Goal: Task Accomplishment & Management: Use online tool/utility

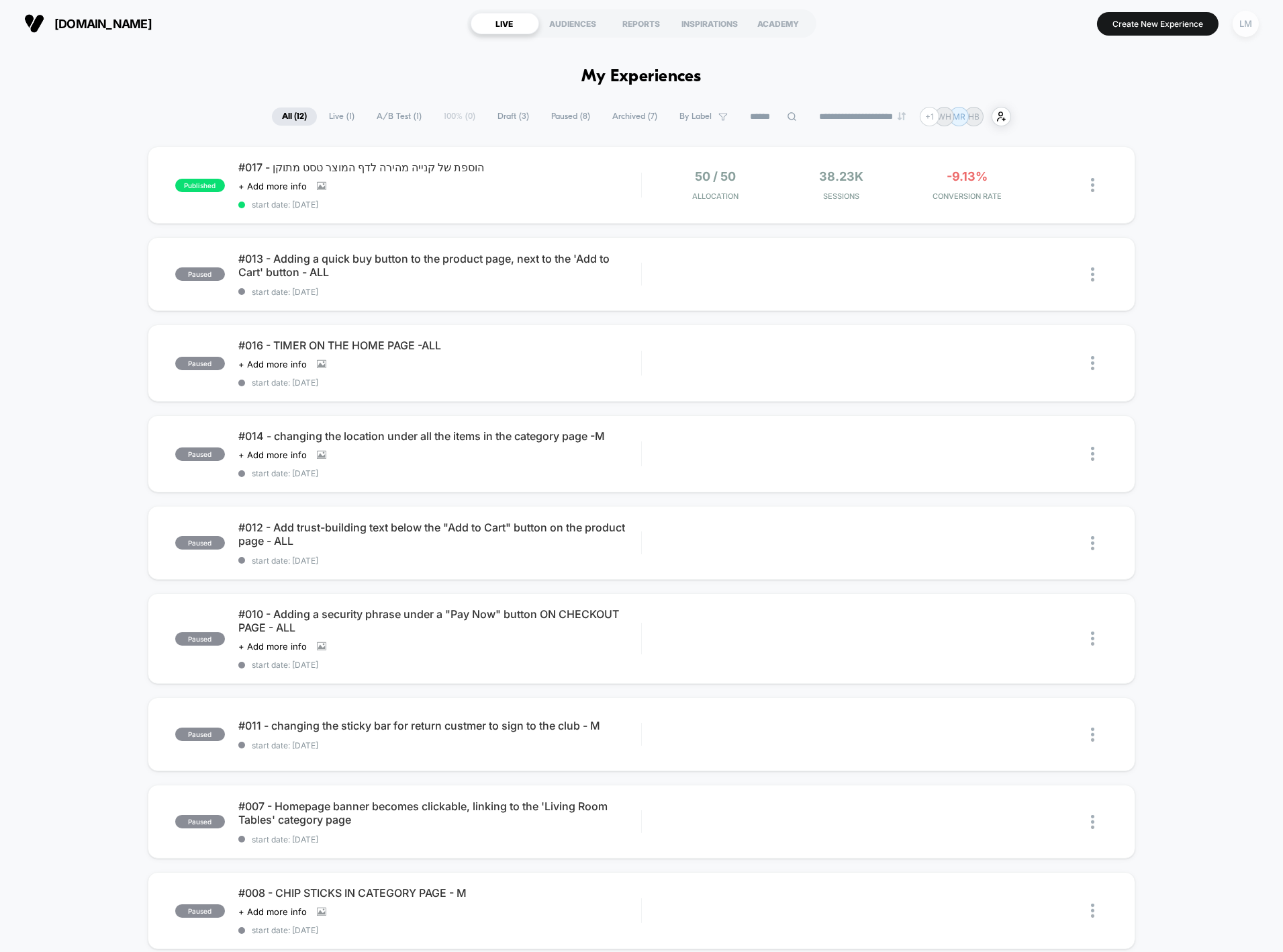
click at [1251, 23] on div "LM" at bounding box center [1246, 24] width 27 height 27
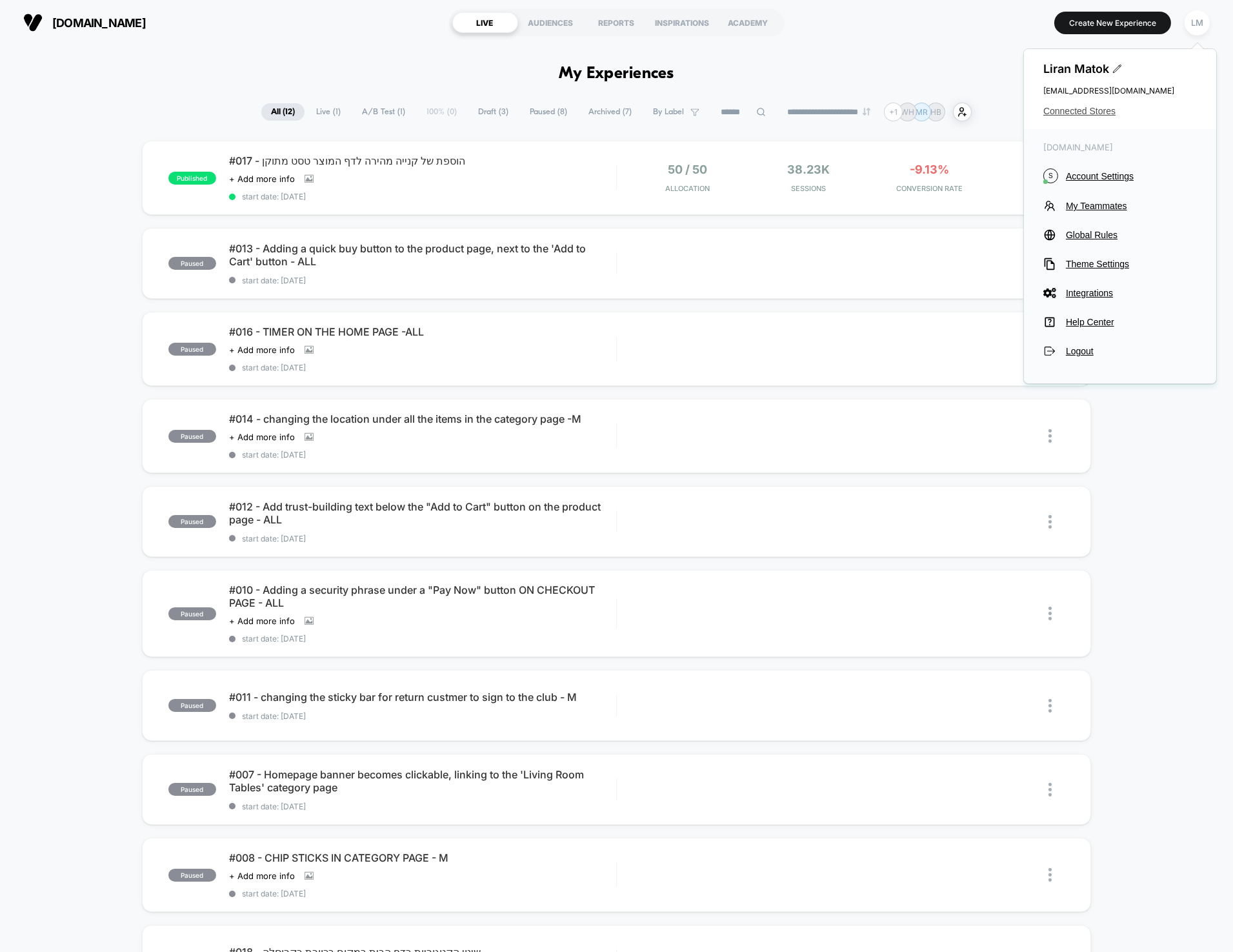
click at [1084, 109] on span "Connected Stores" at bounding box center [1120, 110] width 153 height 11
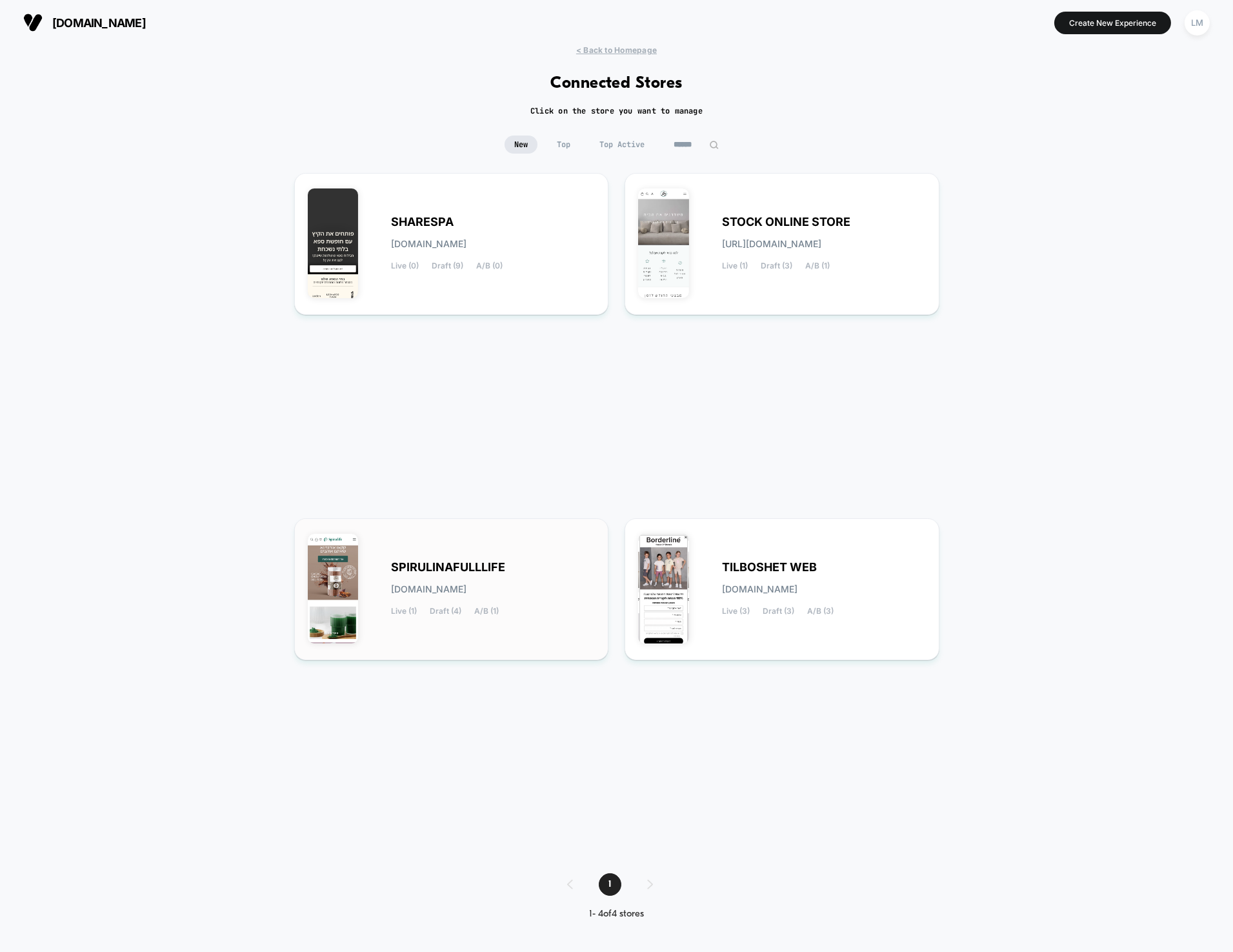
click at [505, 567] on div "SPIRULINAFULLLIFE spirulinafulllife.myshopify.com Live (1) Draft (4) A/B (1)" at bounding box center [493, 589] width 204 height 53
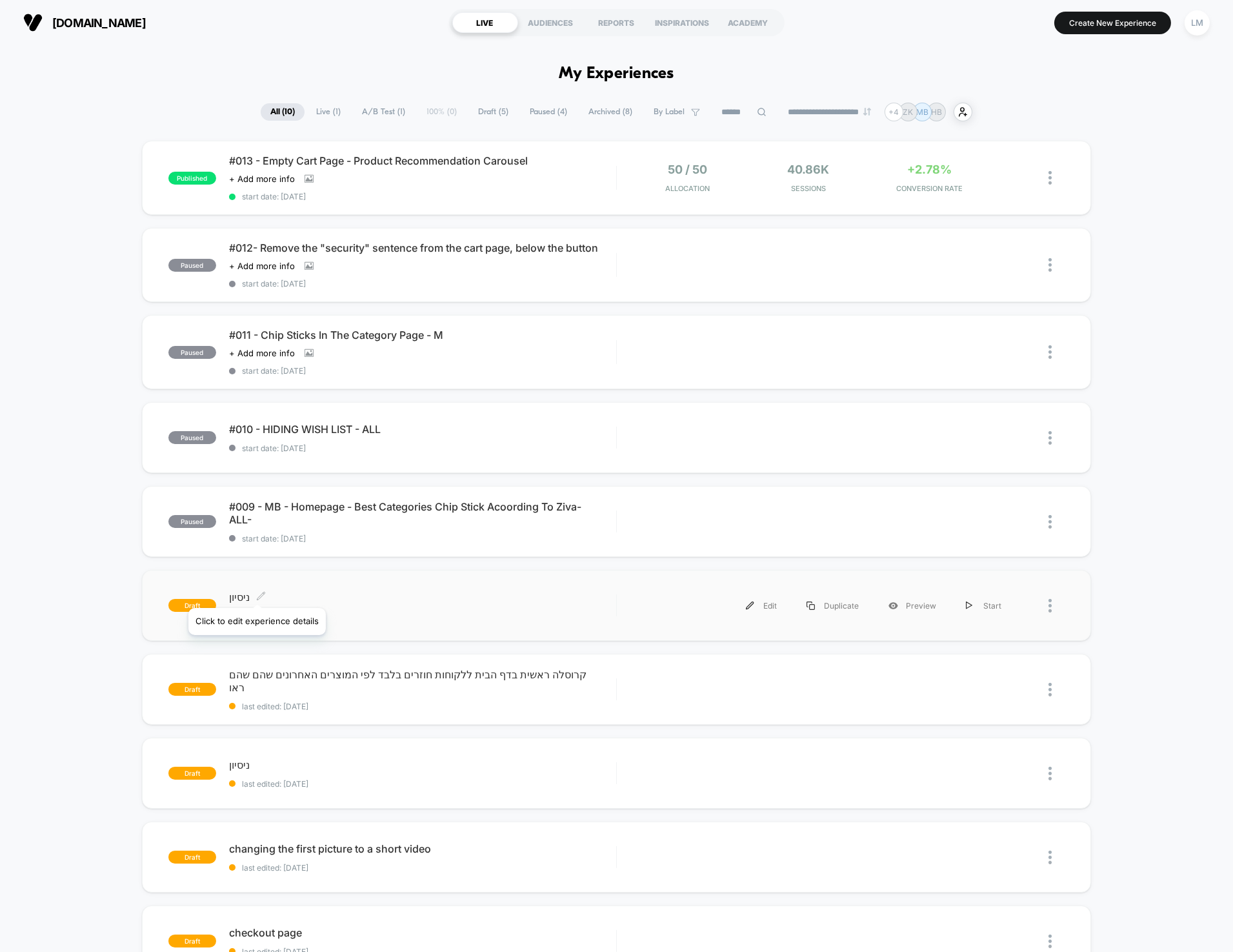
click at [254, 592] on span "ניסיון Click to edit experience details" at bounding box center [423, 598] width 387 height 13
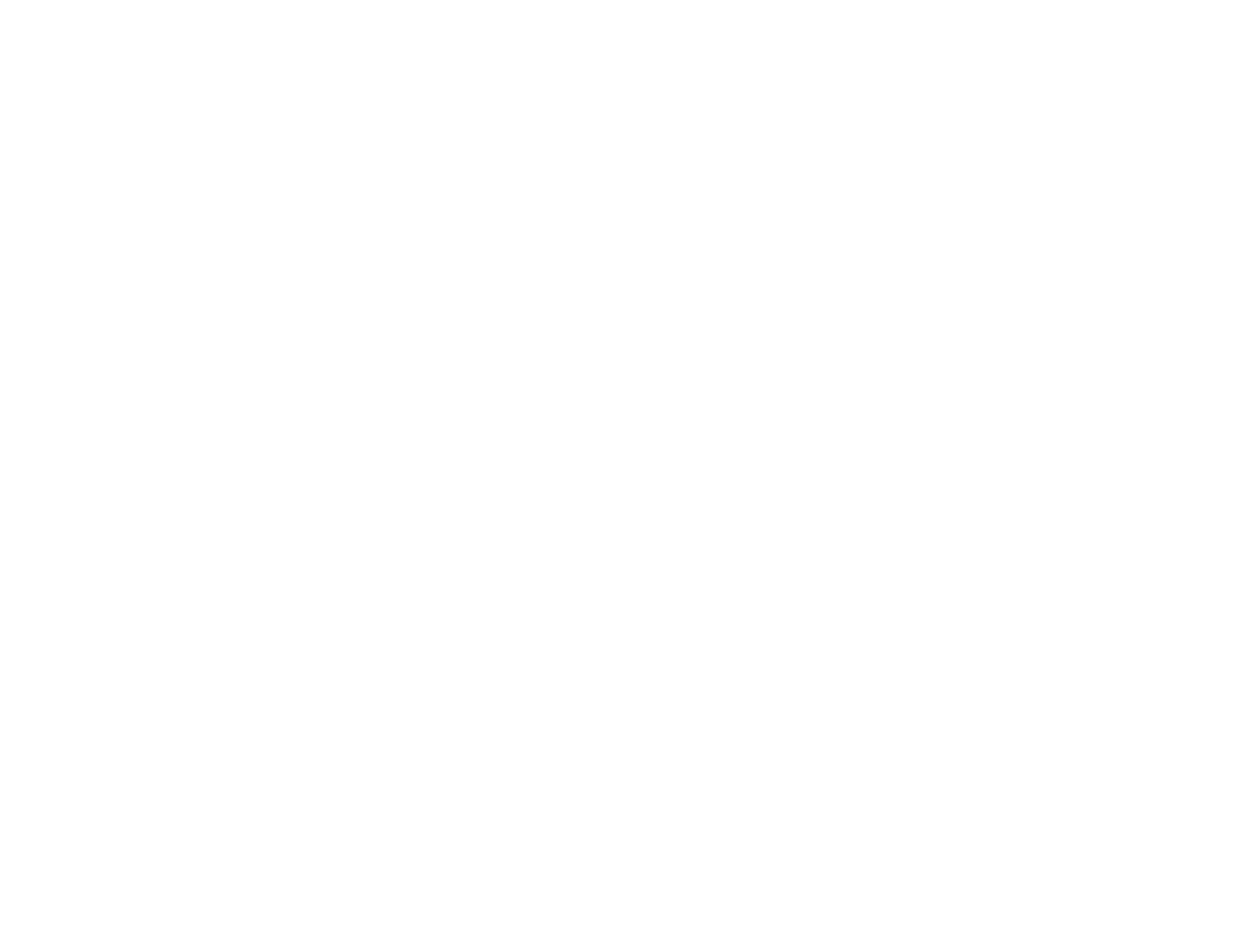
click at [254, 5] on html "Display size not supported Unfortunately, our dashboard is not supported on a m…" at bounding box center [616, 2] width 1233 height 5
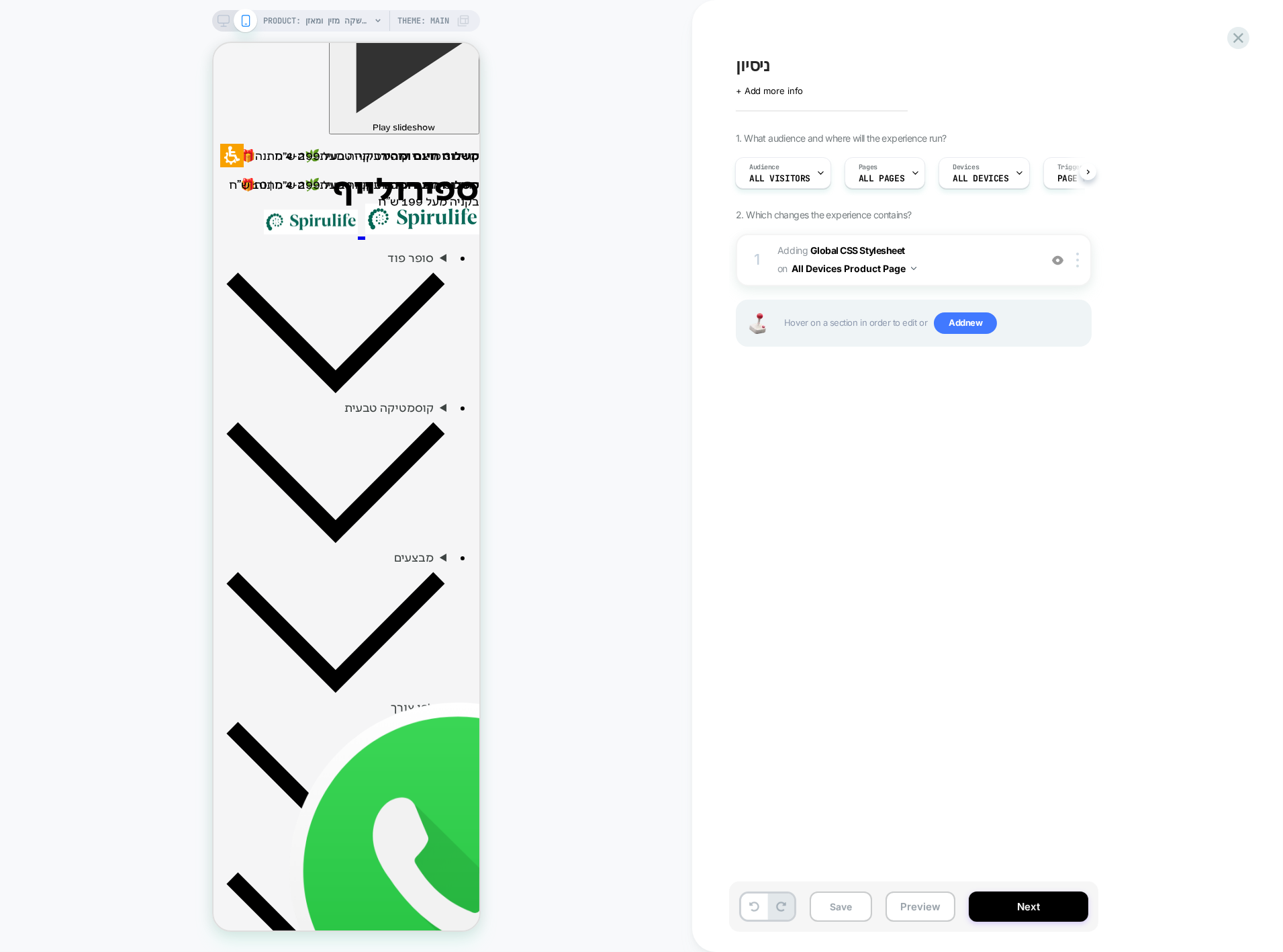
scroll to position [311, 0]
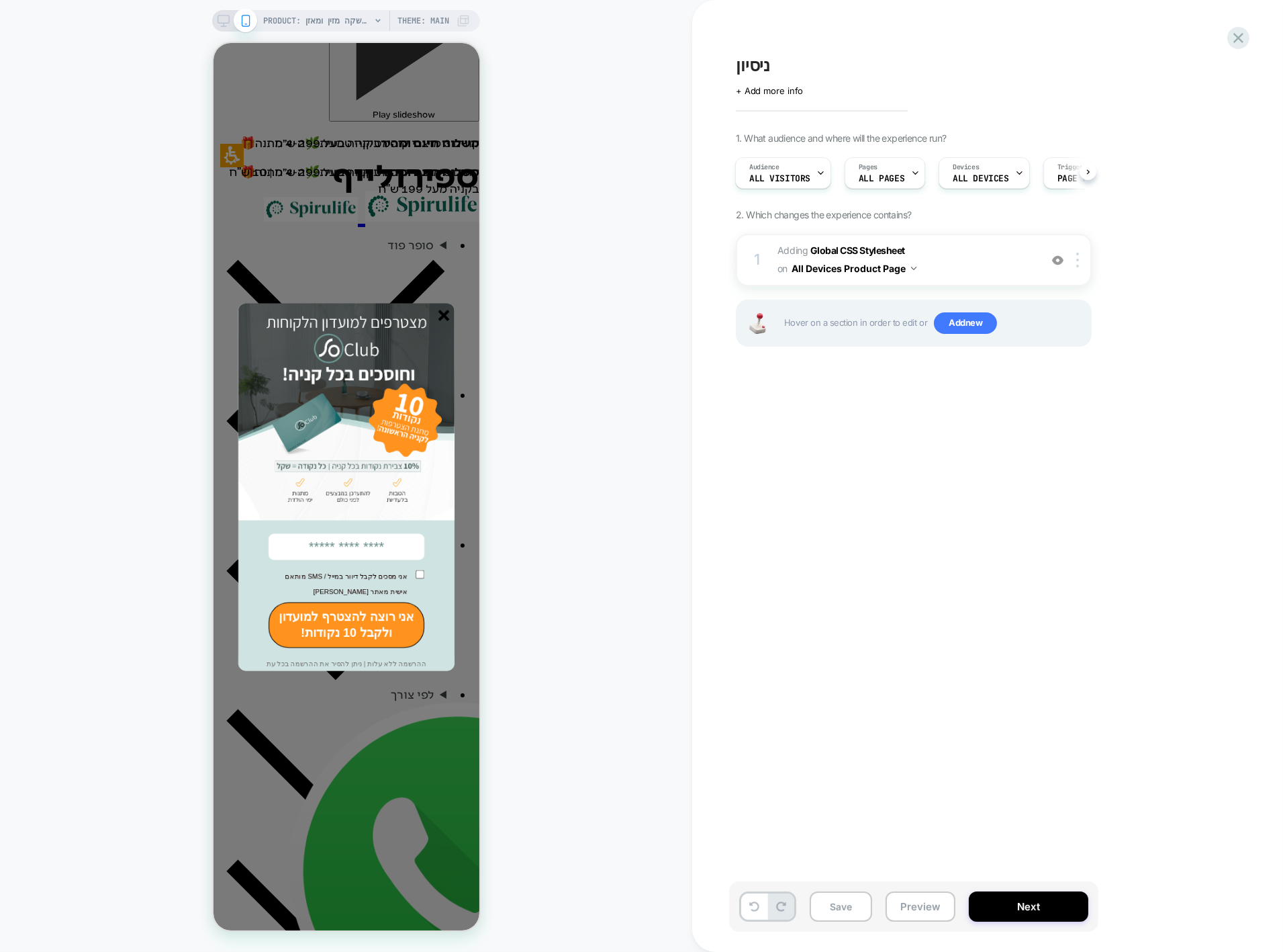
drag, startPoint x: 452, startPoint y: 504, endPoint x: 439, endPoint y: 444, distance: 61.4
click at [451, 317] on img at bounding box center [346, 411] width 216 height 217
click at [446, 316] on line "סגור" at bounding box center [443, 315] width 9 height 9
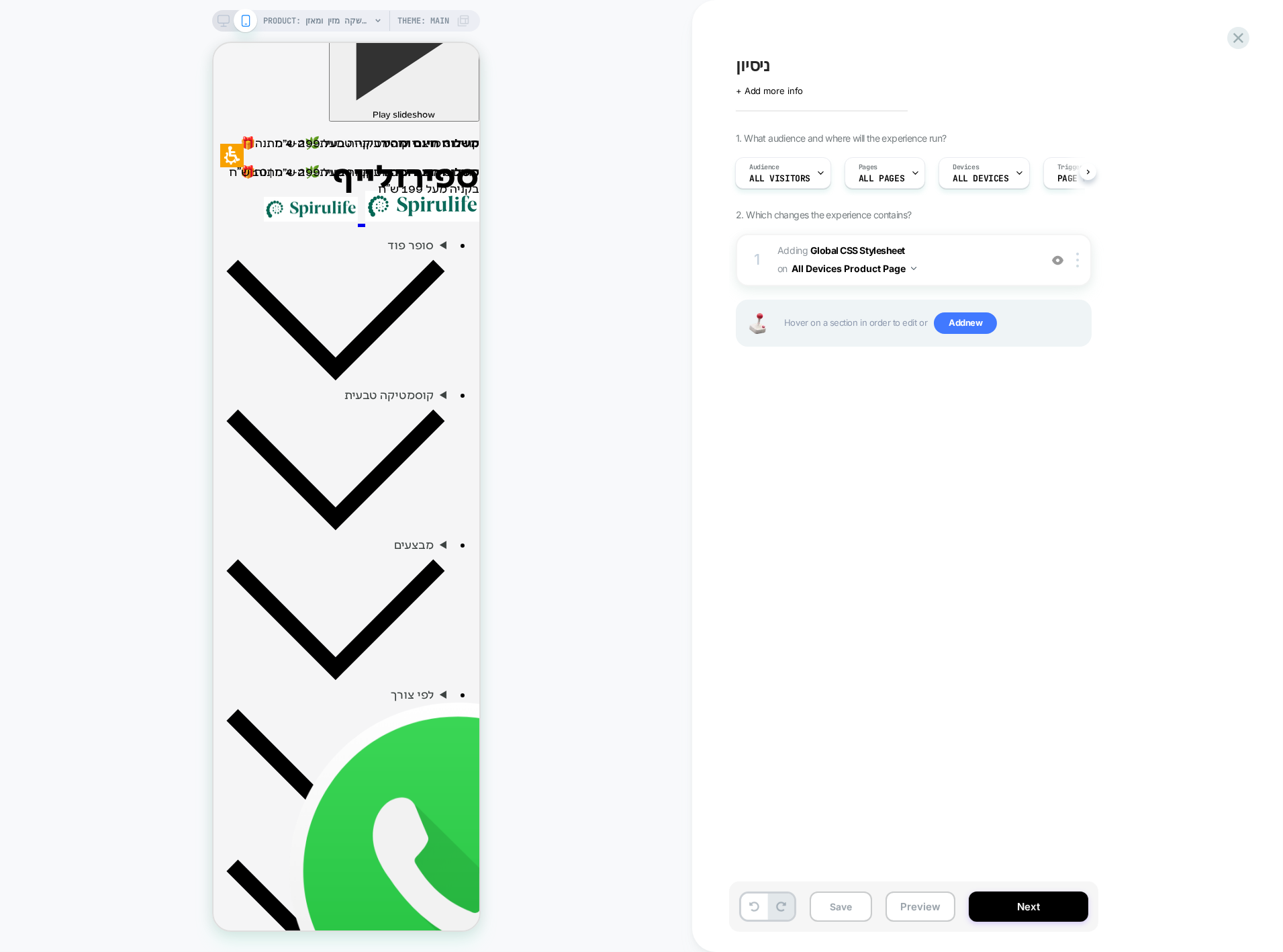
click at [599, 518] on div "PRODUCT: שוקומאקה | משקה מזין ומאזן PRODUCT: שוקומאקה | משקה מזין ומאזן Theme: …" at bounding box center [346, 476] width 692 height 925
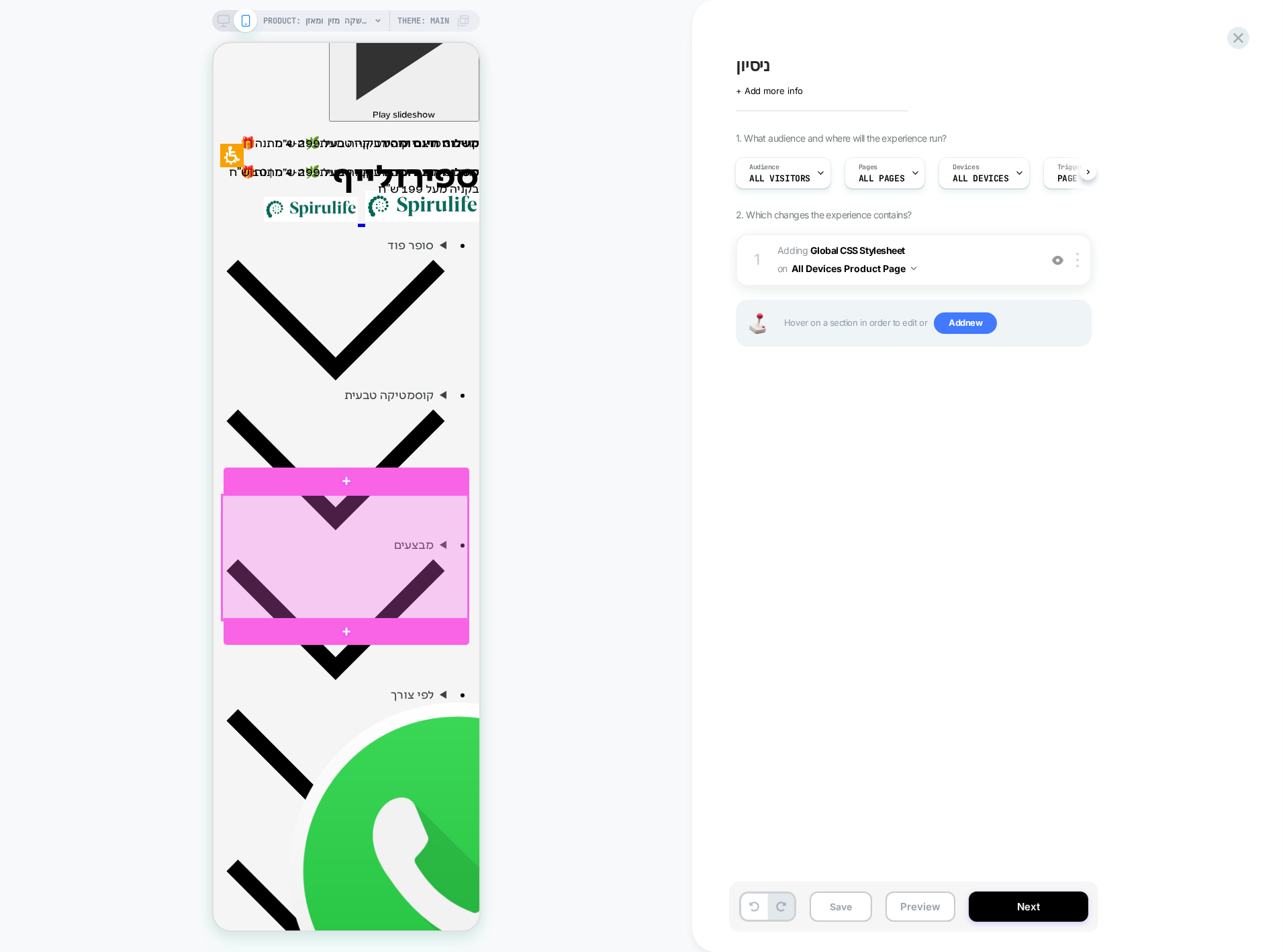
click at [433, 508] on div at bounding box center [344, 557] width 246 height 125
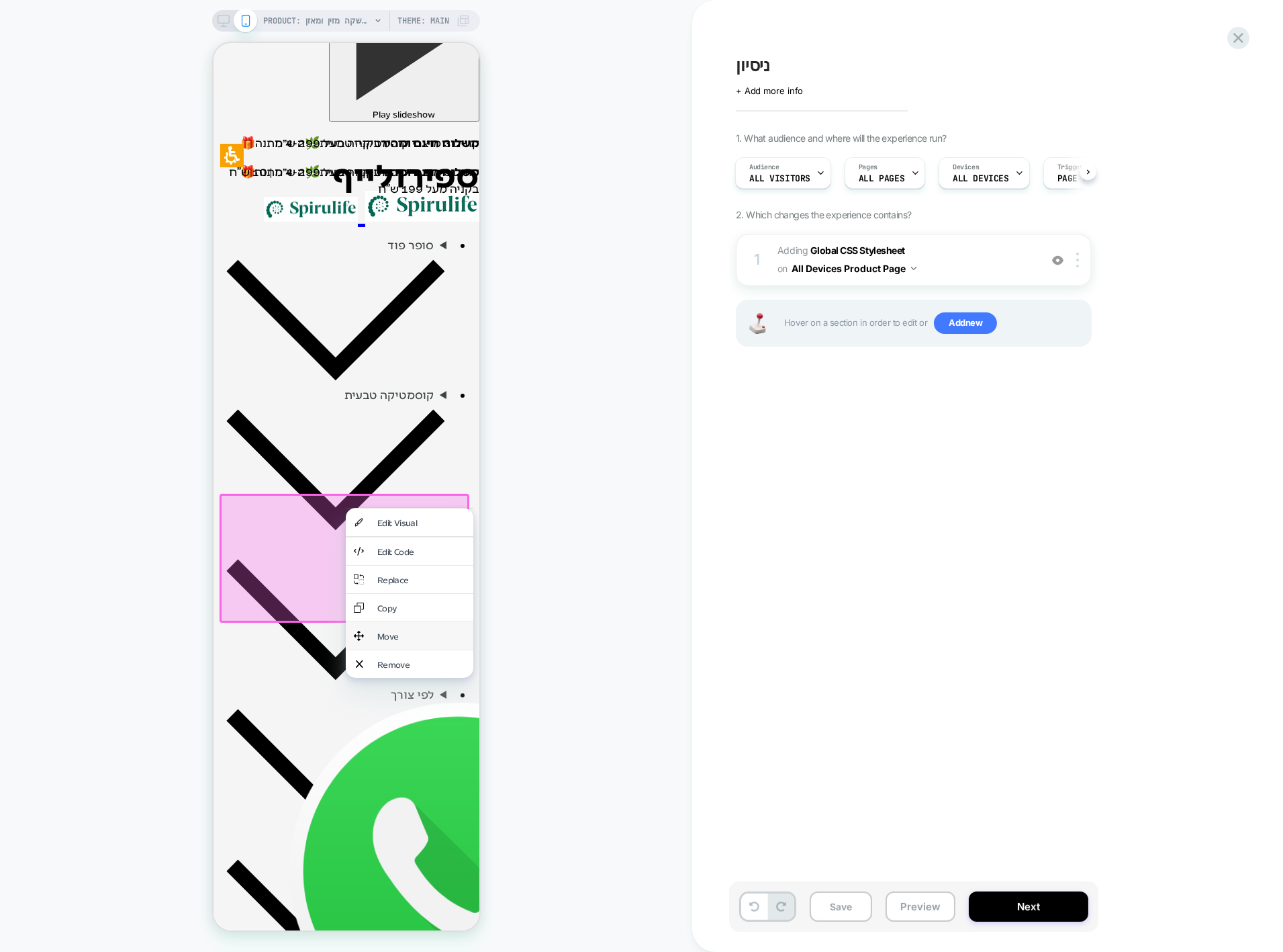
click at [398, 630] on div "Move" at bounding box center [420, 636] width 88 height 11
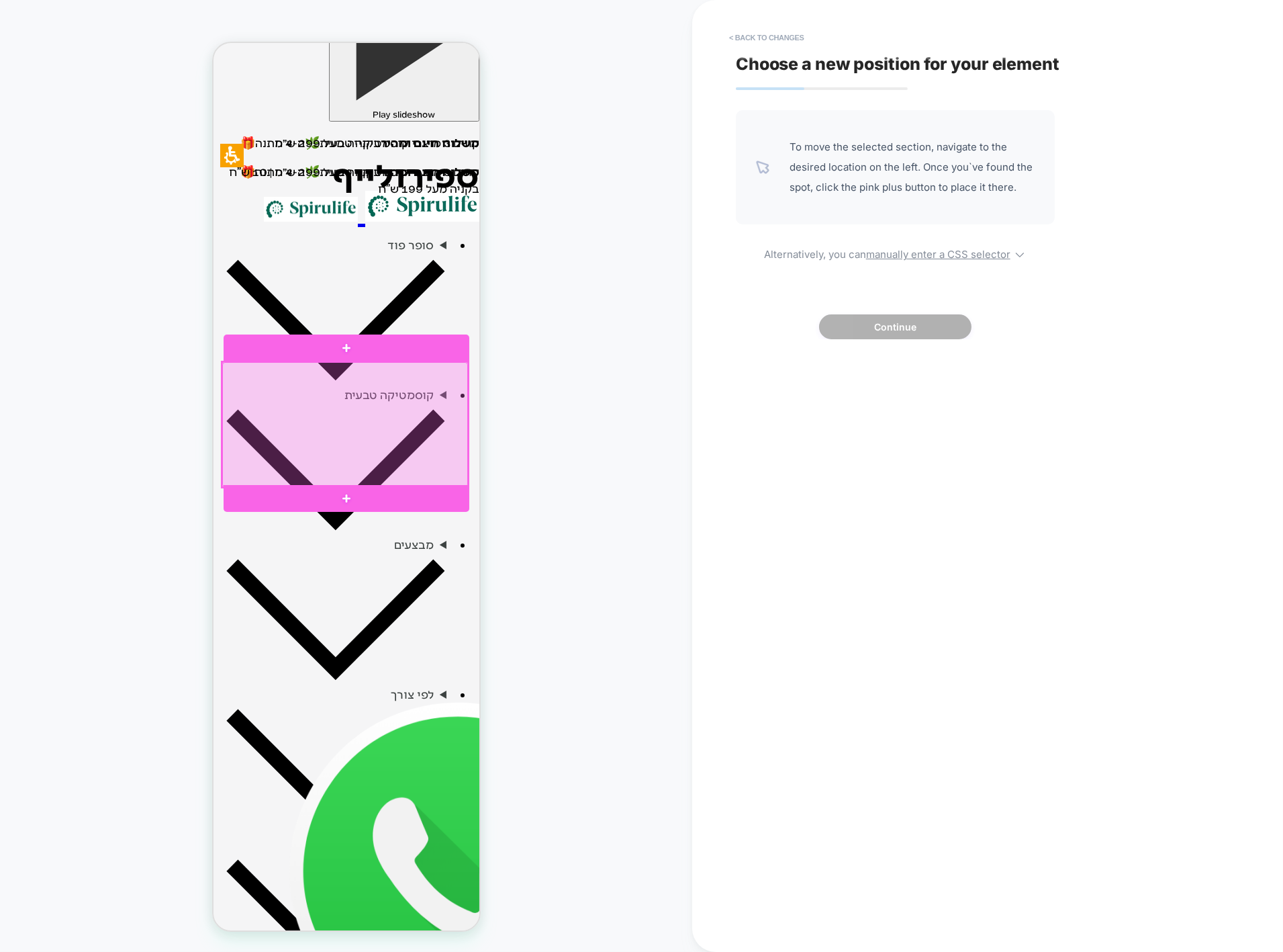
click at [449, 368] on div at bounding box center [344, 425] width 246 height 125
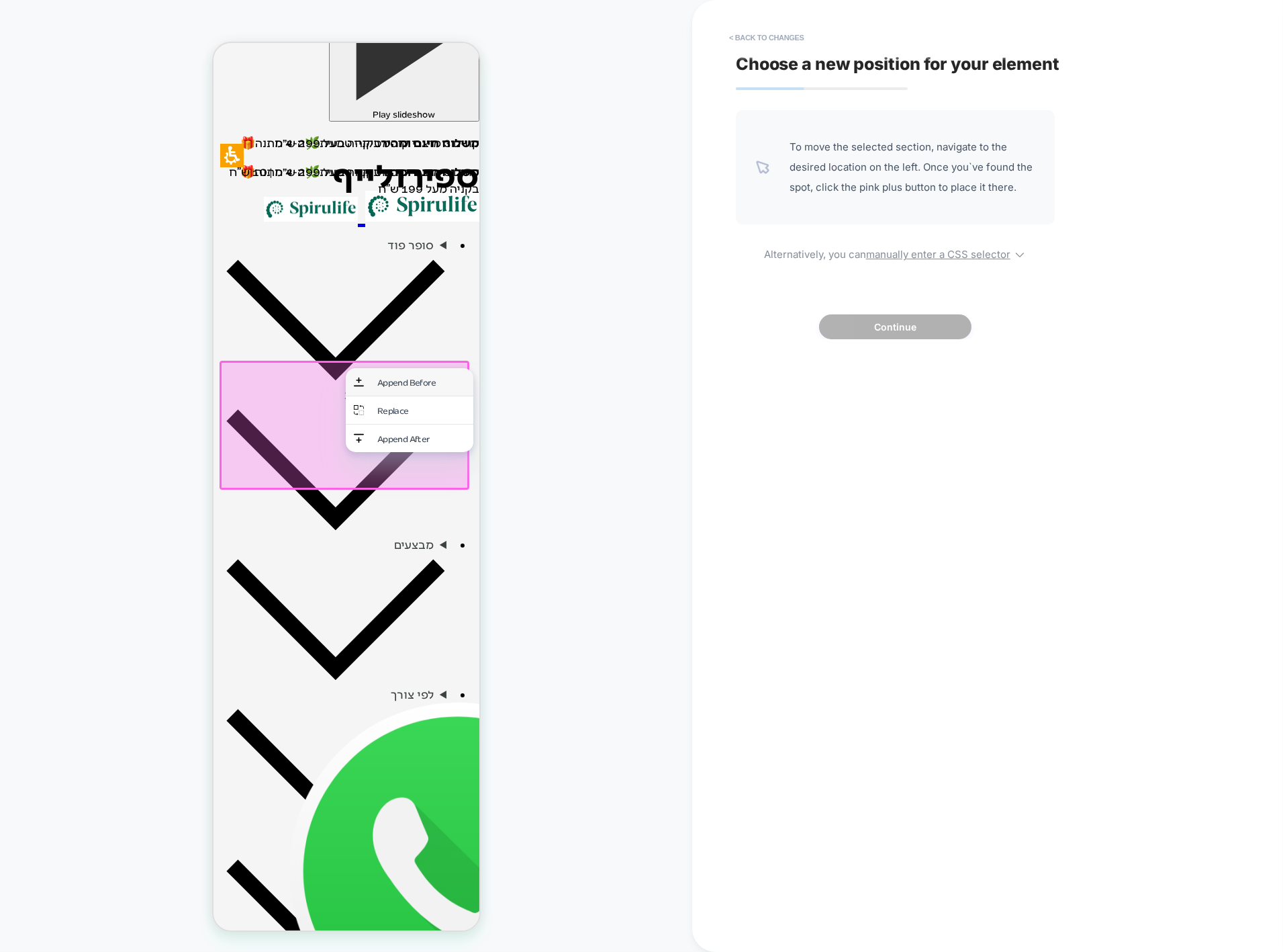
click at [438, 383] on div "Append Before" at bounding box center [420, 382] width 88 height 11
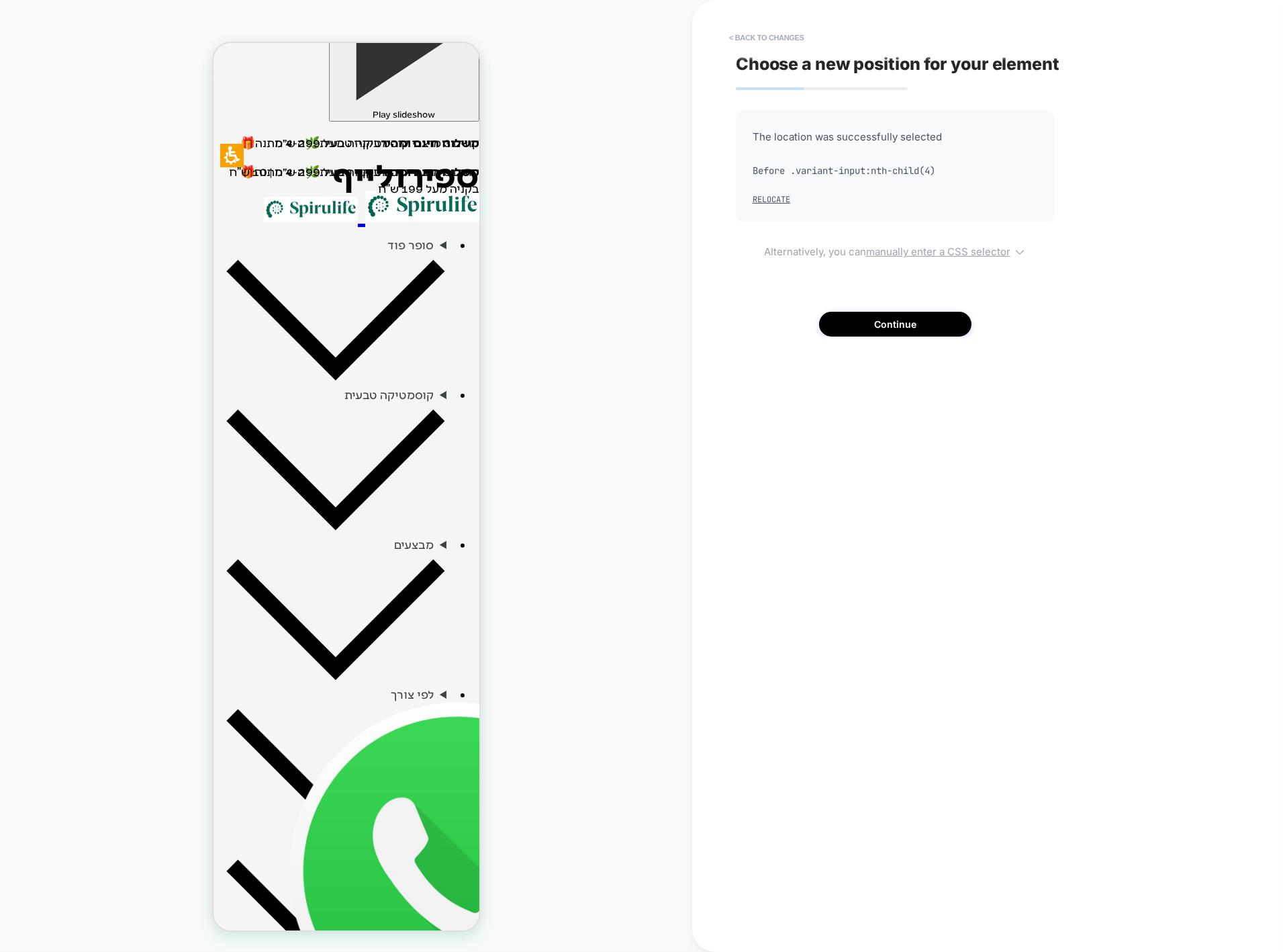
click at [1007, 255] on u "manually enter a CSS selector" at bounding box center [938, 251] width 144 height 13
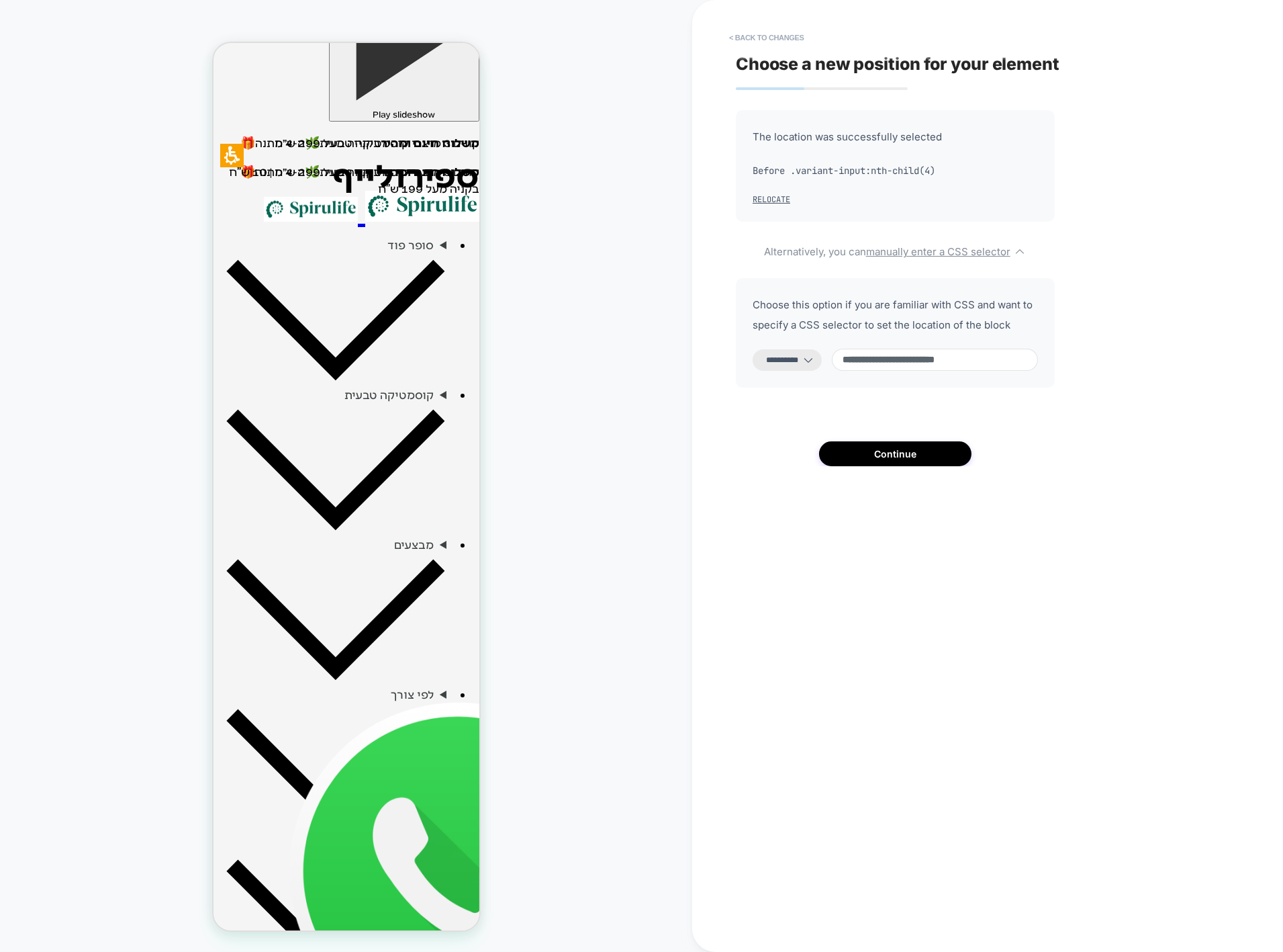
click at [821, 371] on div "**********" at bounding box center [895, 359] width 286 height 22
click at [816, 365] on icon at bounding box center [809, 360] width 14 height 14
click at [816, 353] on icon at bounding box center [809, 360] width 14 height 14
click at [816, 359] on icon at bounding box center [809, 360] width 14 height 14
click at [775, 361] on select "**********" at bounding box center [787, 359] width 69 height 21
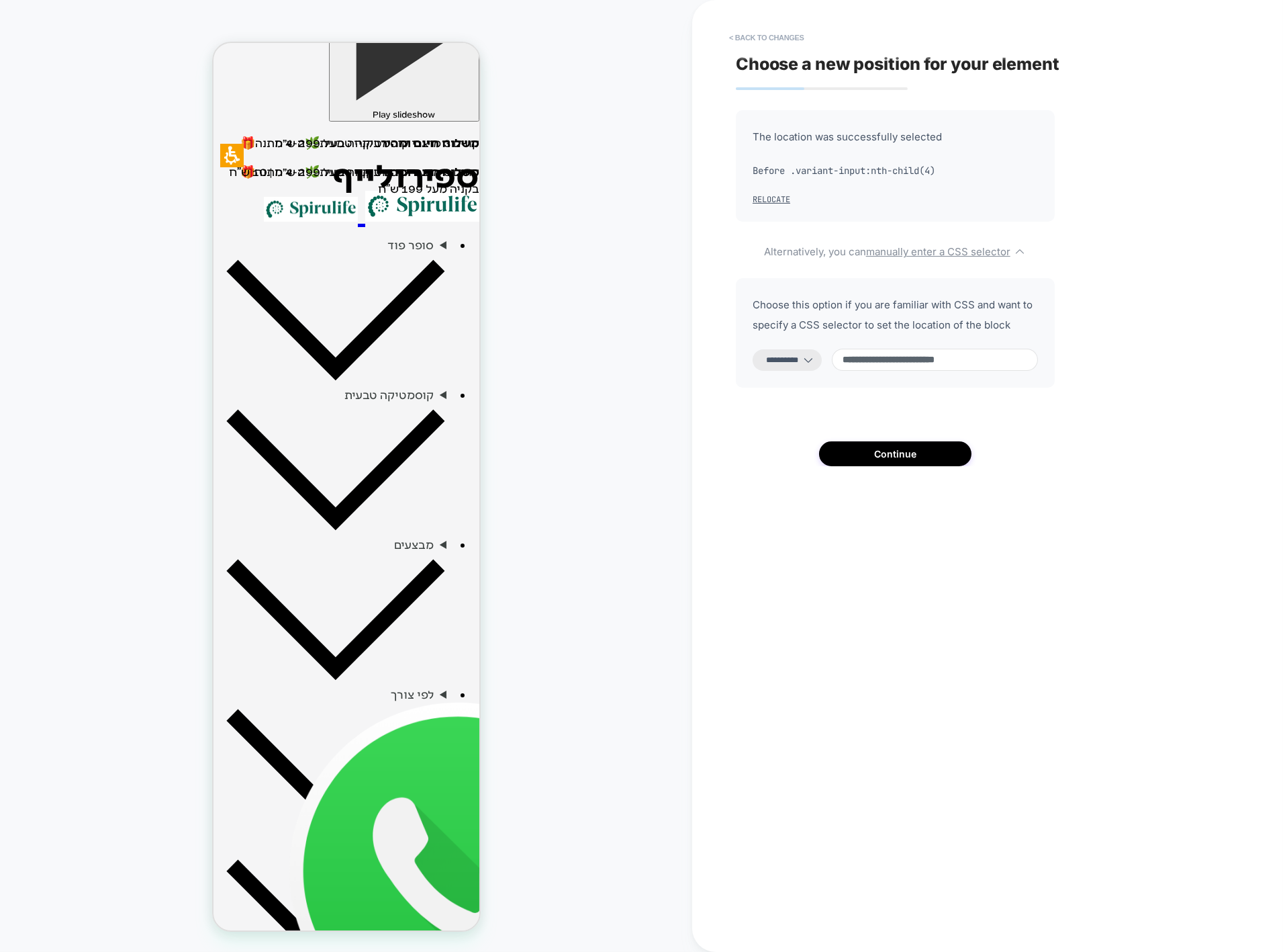
select select "*********"
click at [753, 349] on select "**********" at bounding box center [787, 359] width 69 height 21
click at [805, 359] on select "**********" at bounding box center [787, 359] width 69 height 21
click at [768, 45] on button "< Back to changes" at bounding box center [767, 37] width 88 height 21
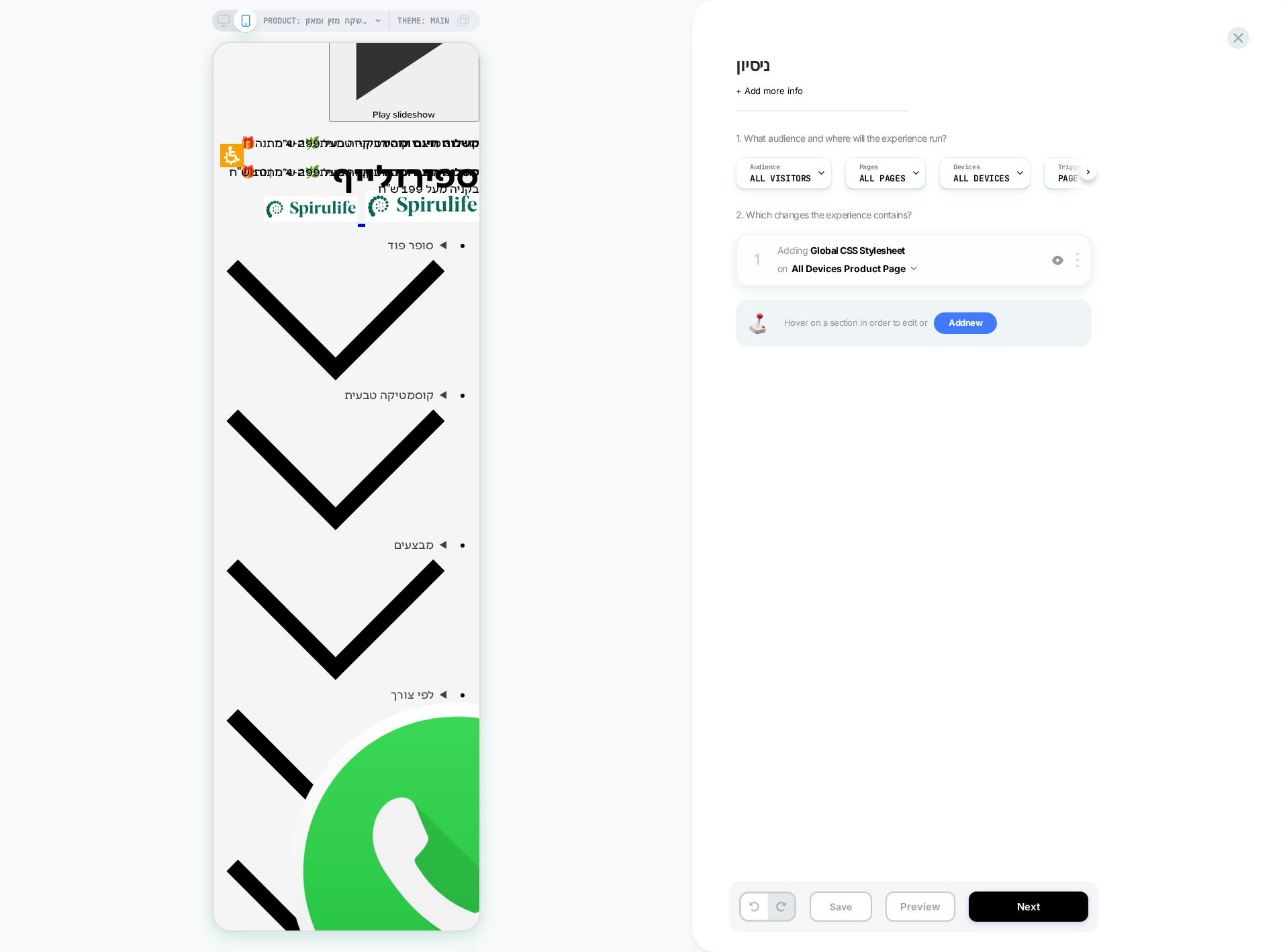
scroll to position [0, 1]
click at [1057, 261] on img at bounding box center [1057, 260] width 11 height 11
click at [1055, 262] on img at bounding box center [1057, 260] width 11 height 11
click at [1057, 262] on img at bounding box center [1057, 260] width 11 height 11
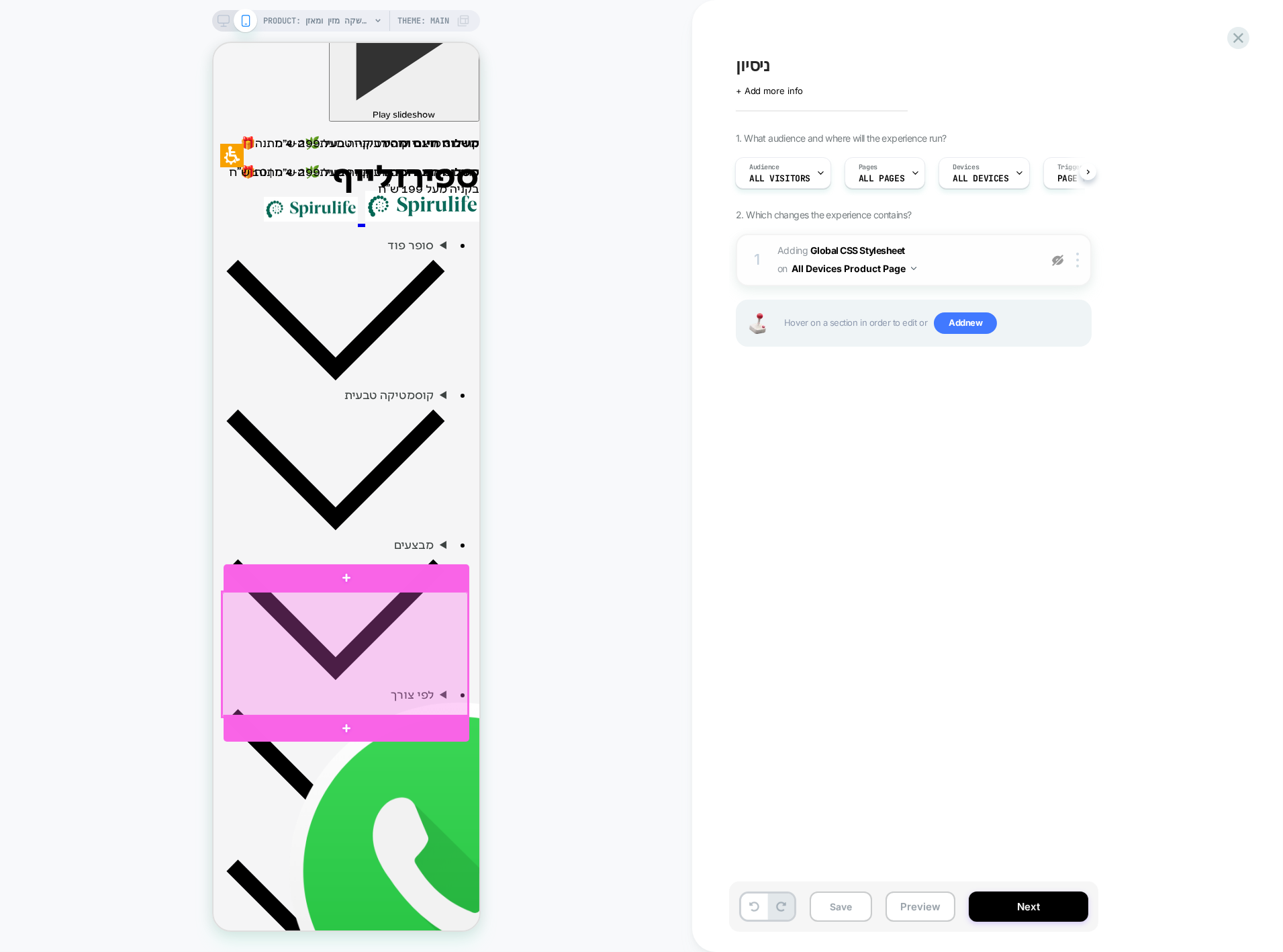
click at [415, 601] on div at bounding box center [344, 654] width 246 height 125
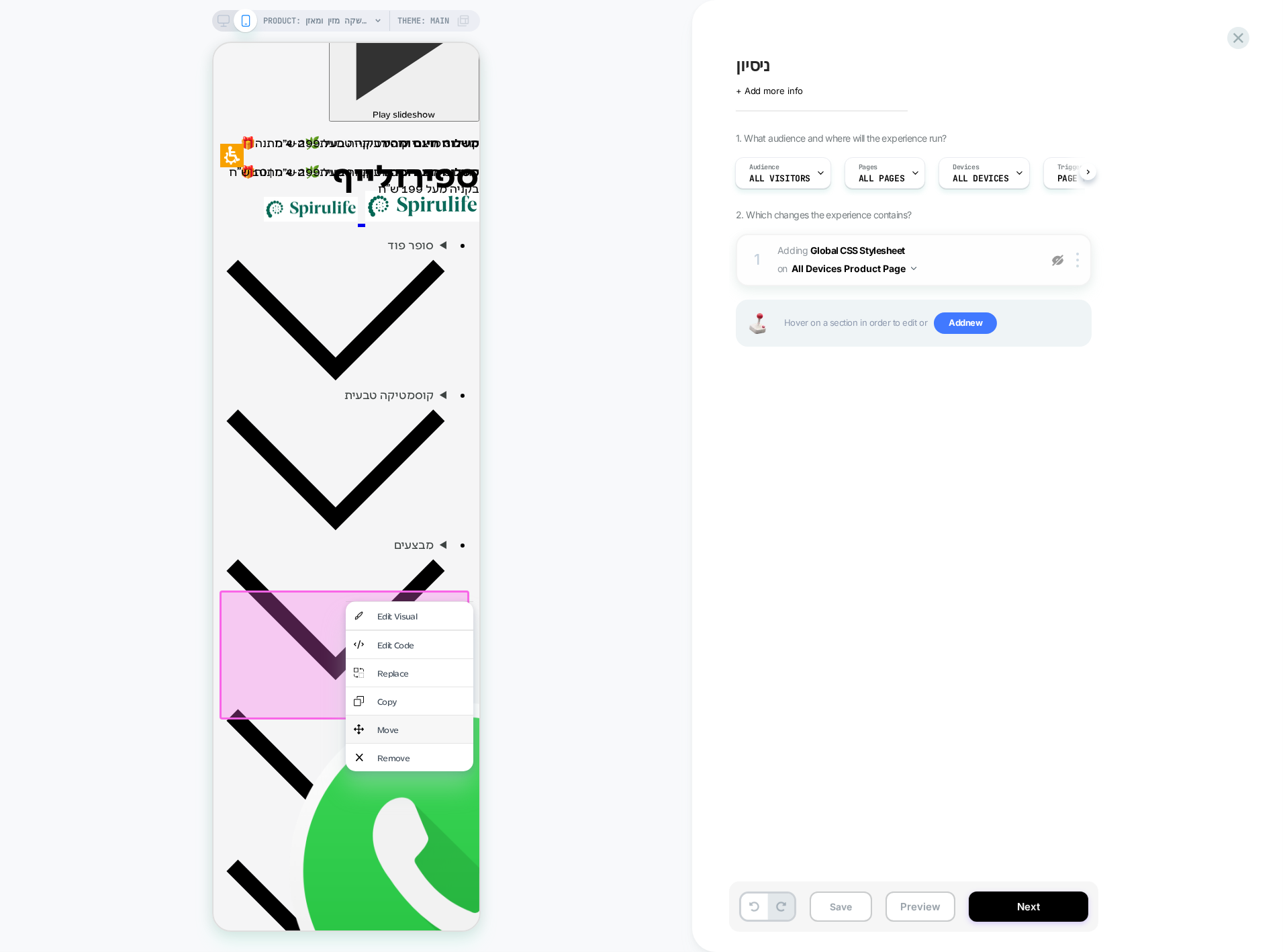
click at [414, 723] on div "Move" at bounding box center [420, 728] width 88 height 11
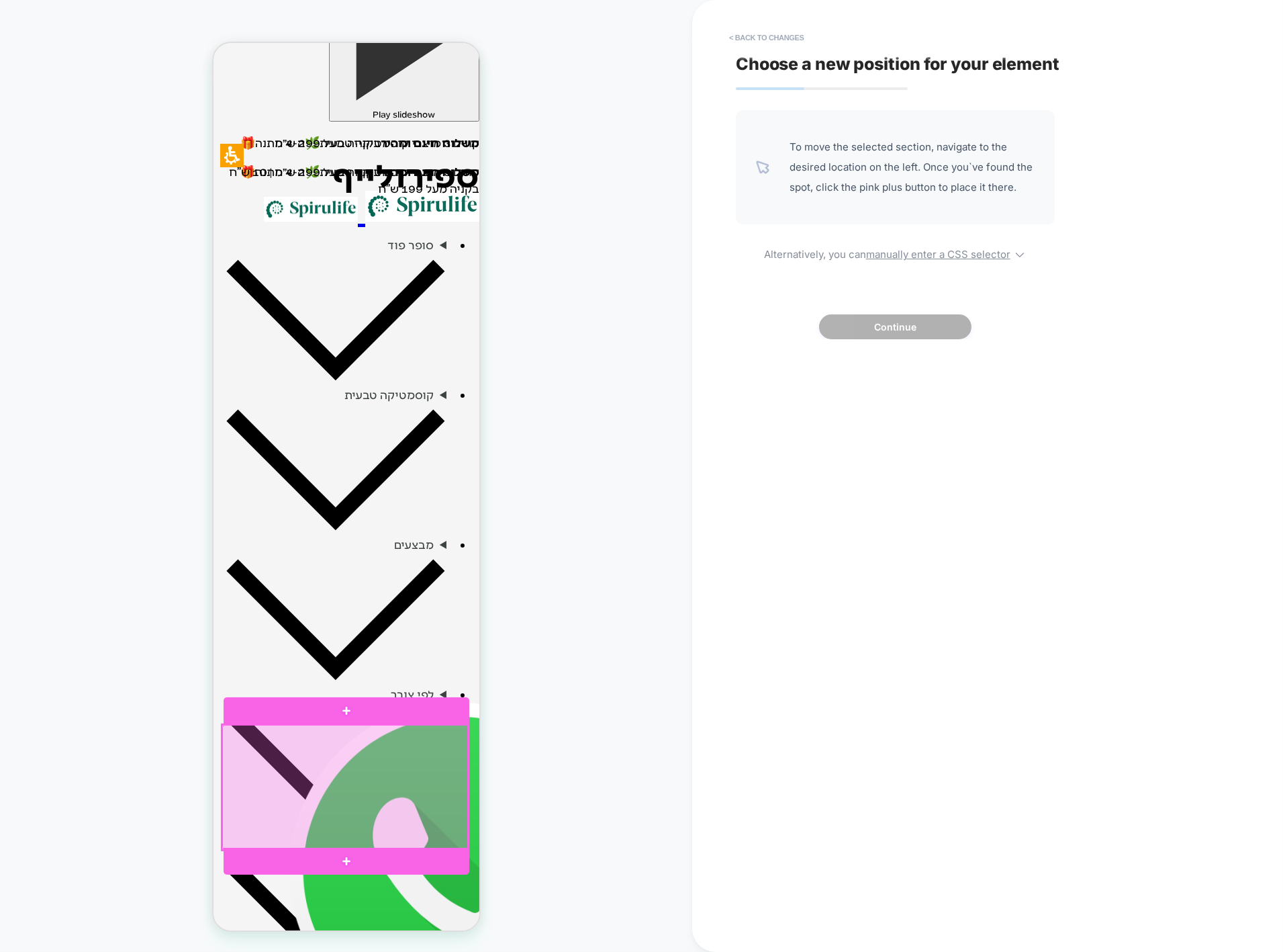
click at [460, 743] on div at bounding box center [344, 787] width 246 height 125
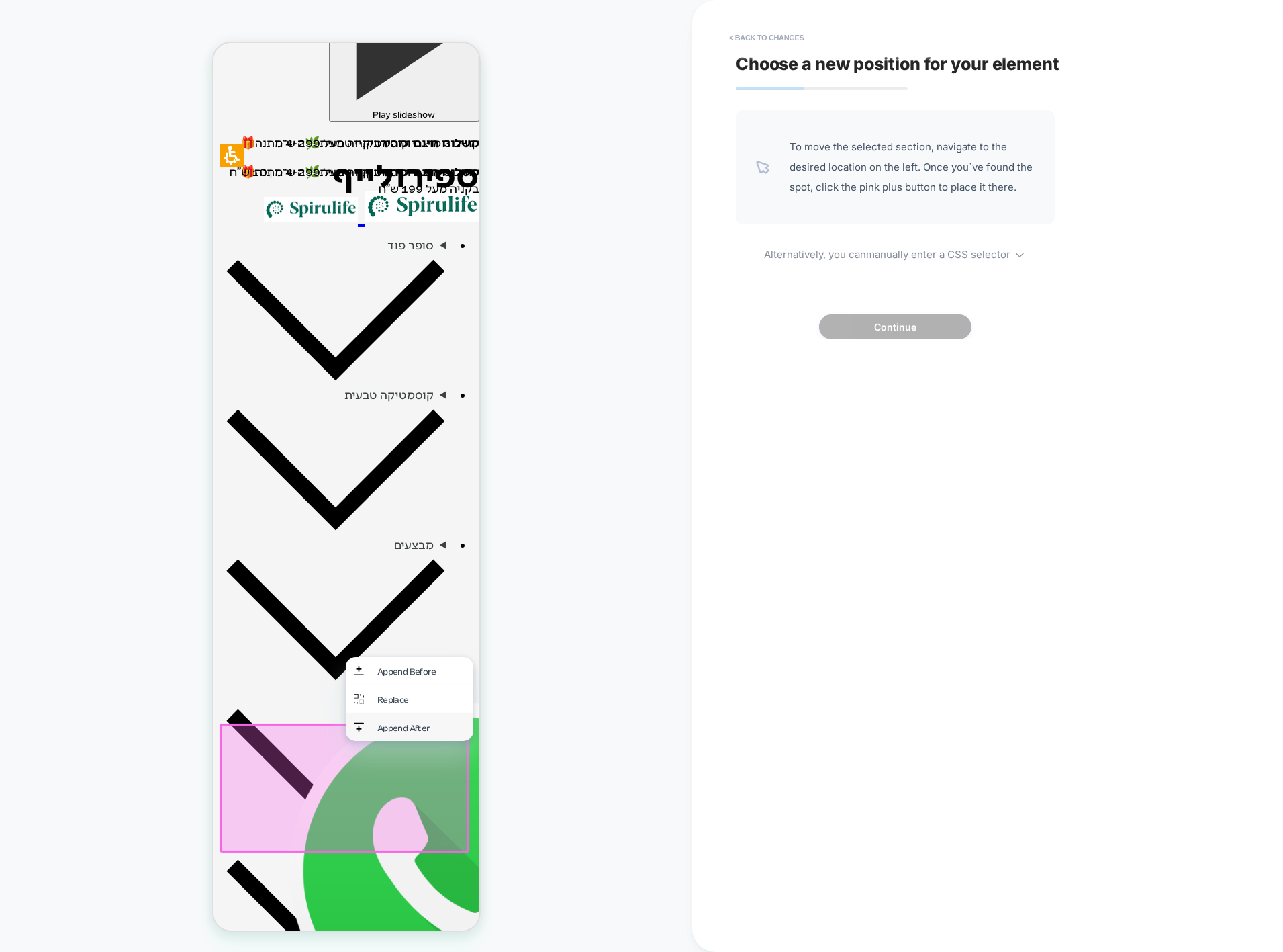
click at [397, 725] on div "Append After" at bounding box center [420, 726] width 88 height 11
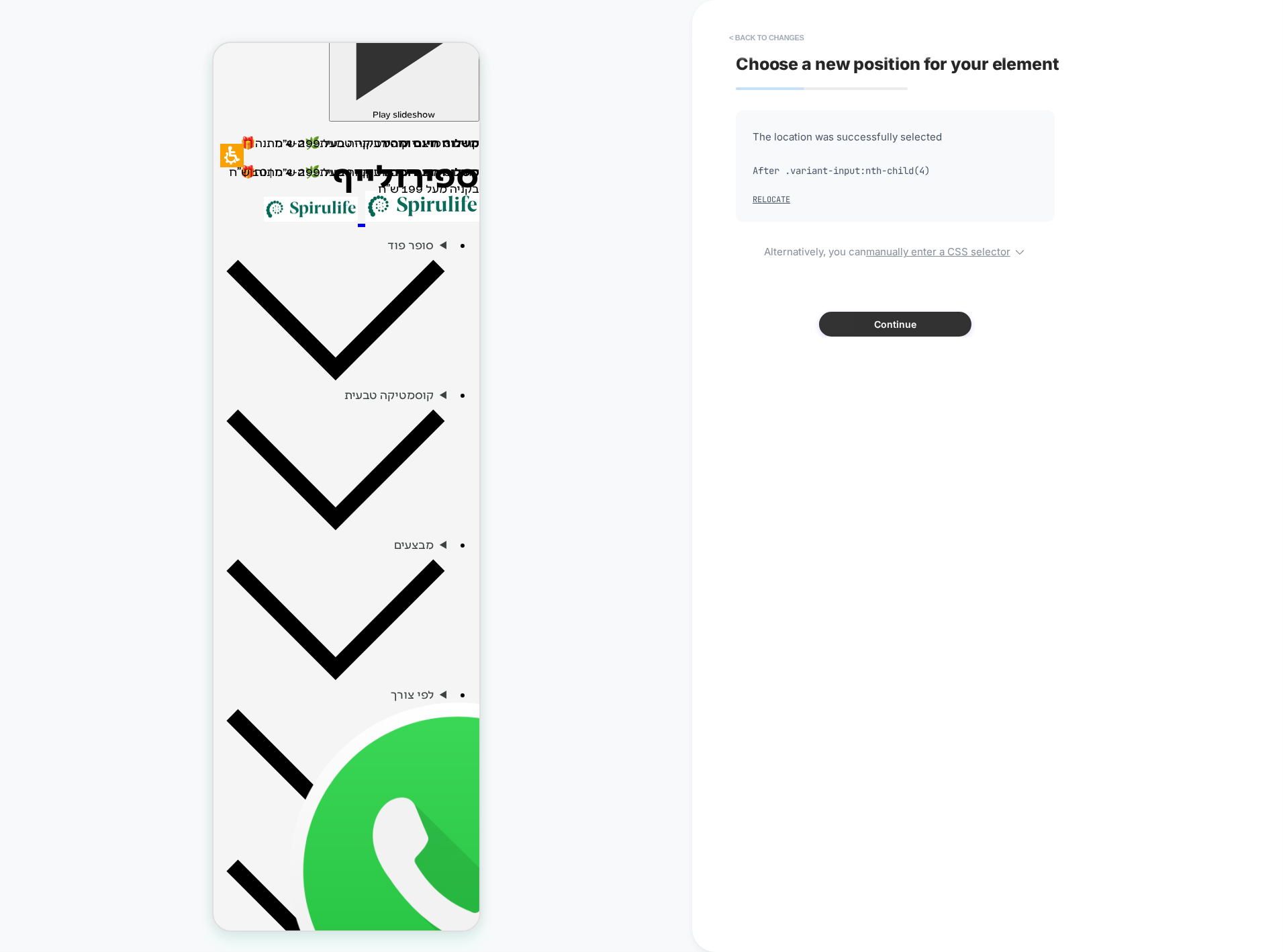
click at [885, 327] on button "Continue" at bounding box center [895, 323] width 153 height 25
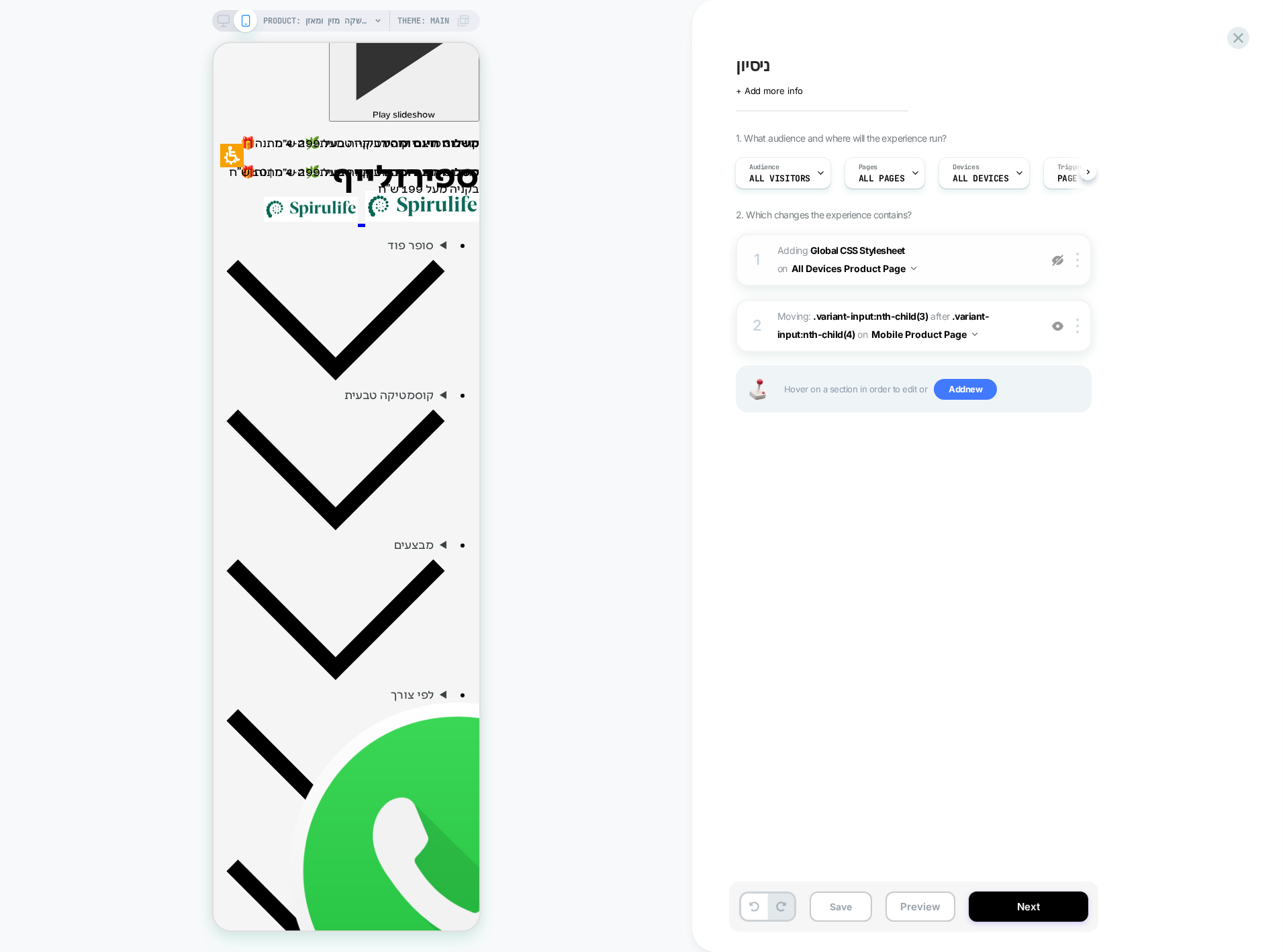
click at [1060, 260] on img at bounding box center [1057, 260] width 11 height 11
click at [1057, 263] on img at bounding box center [1057, 260] width 11 height 11
click at [1082, 326] on div at bounding box center [1081, 325] width 22 height 15
click at [1187, 296] on div "1. What audience and where will the experience run? Audience All Visitors Pages…" at bounding box center [981, 289] width 491 height 314
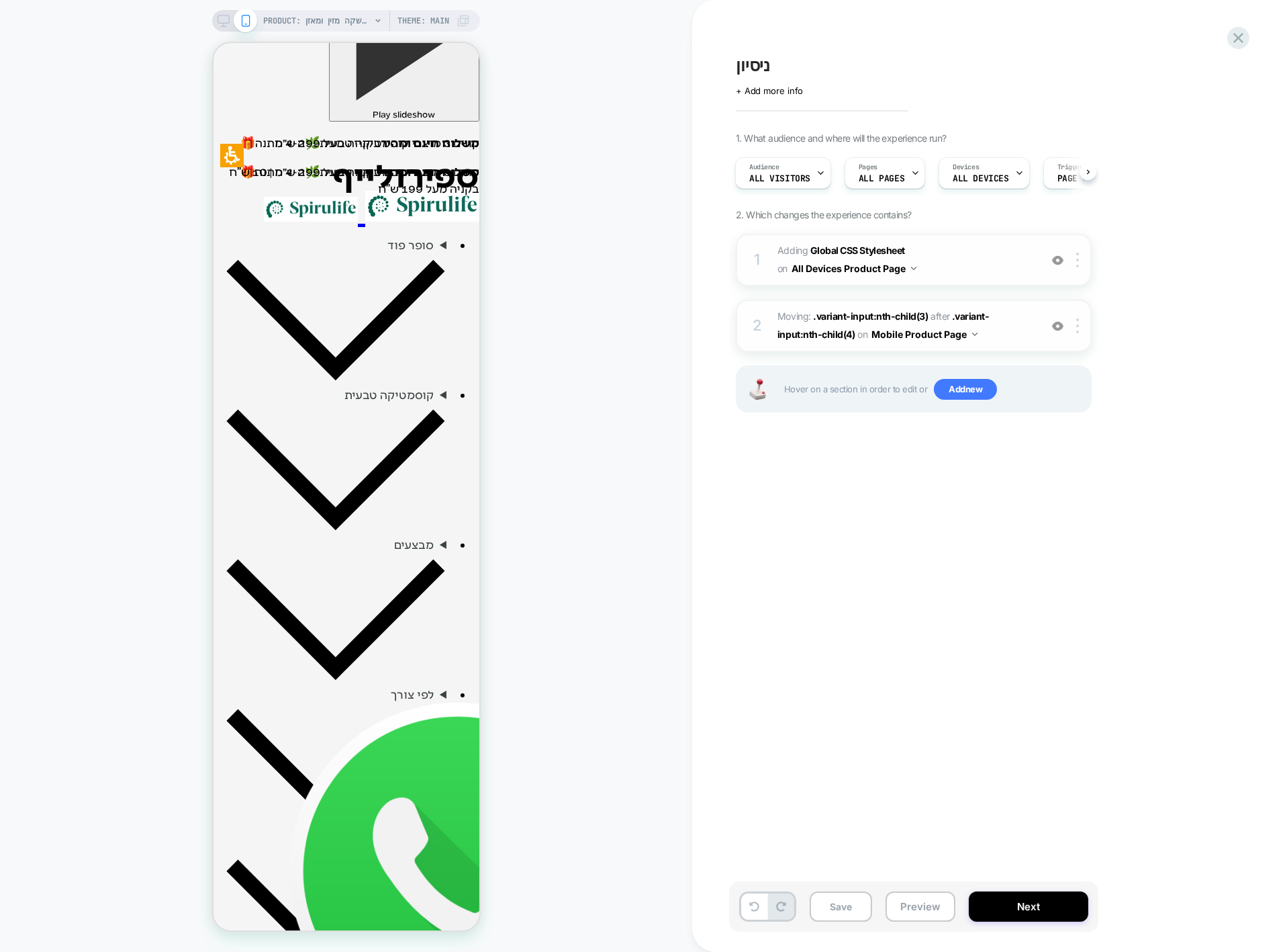
click at [1009, 333] on span "Moving: .variant-input:nth-child(3) .variant-input:nth-child(3) after .variant-…" at bounding box center [906, 326] width 256 height 36
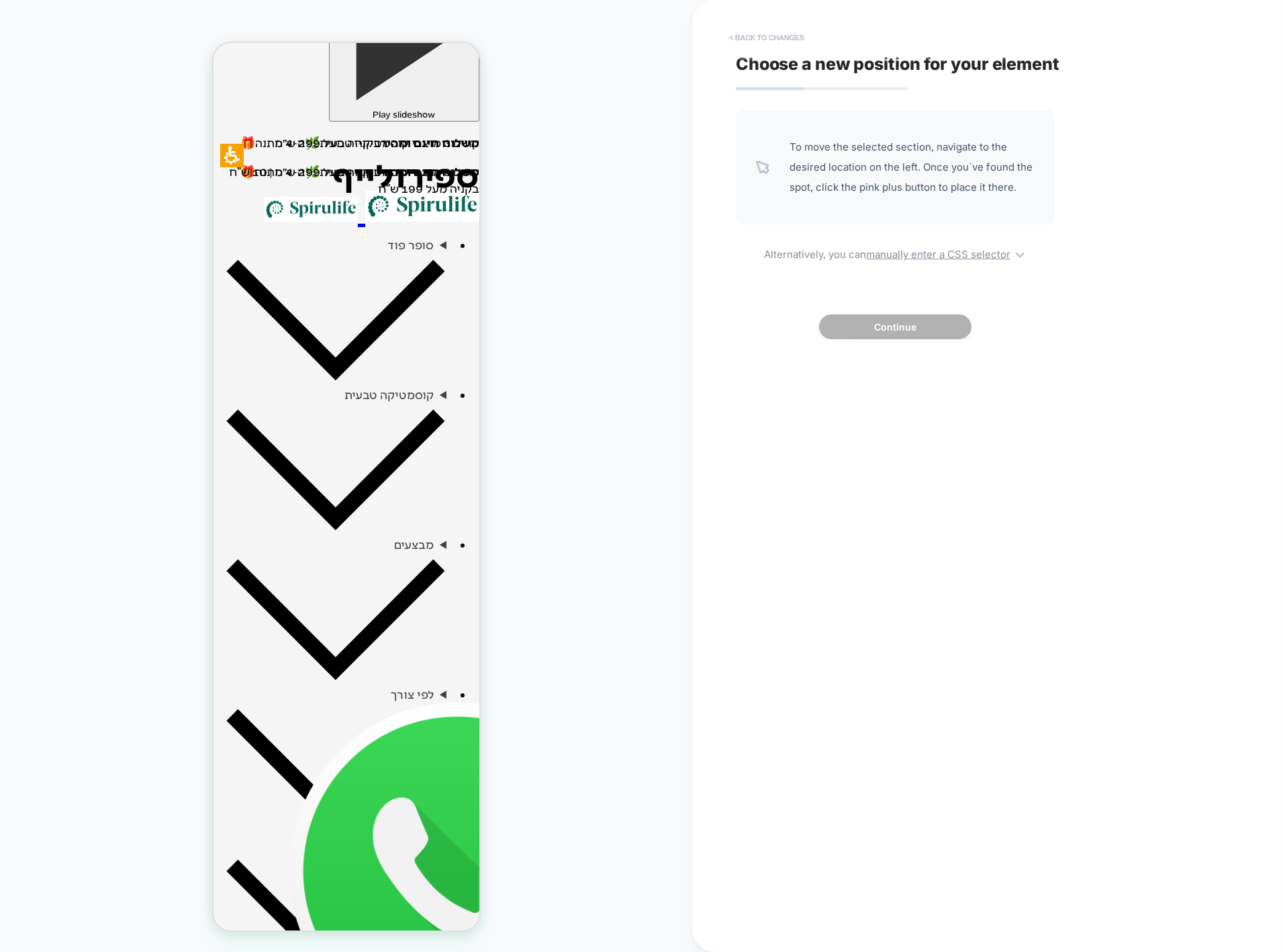
click at [773, 43] on button "< Back to changes" at bounding box center [767, 37] width 88 height 21
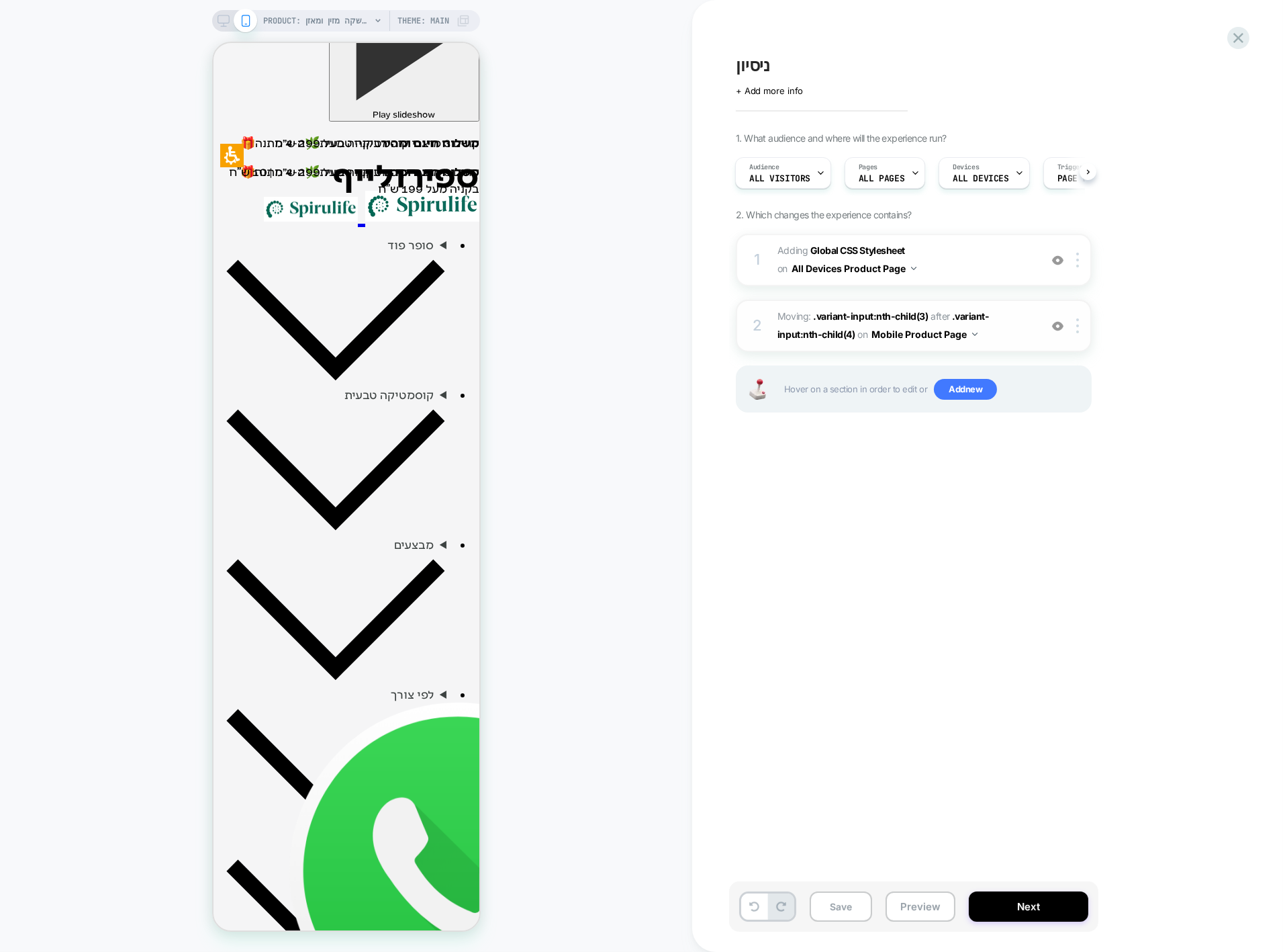
click at [764, 308] on div "2 Moving: .variant-input:nth-child(3) .variant-input:nth-child(3) after .varian…" at bounding box center [913, 325] width 356 height 52
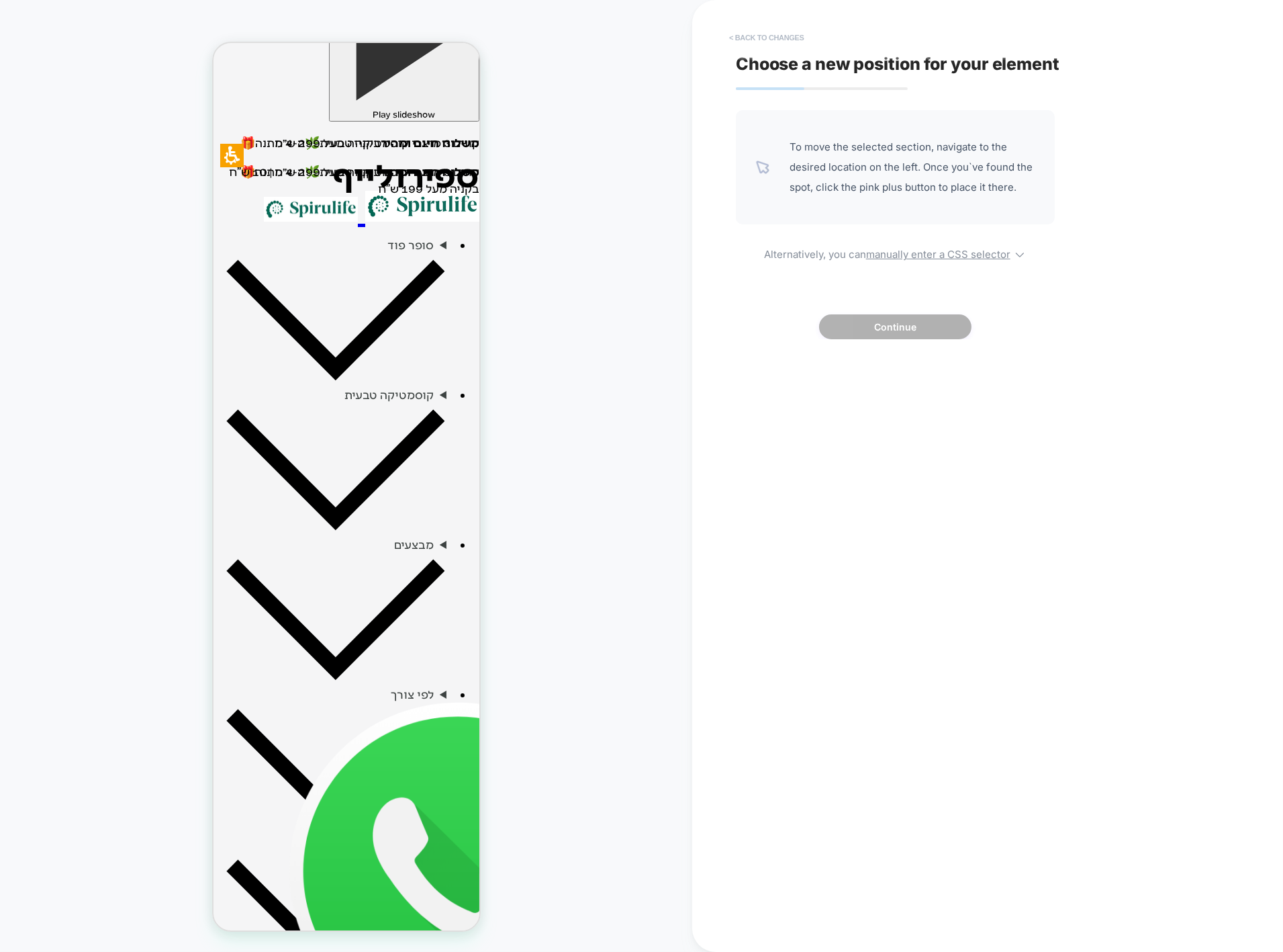
click at [775, 41] on button "< Back to changes" at bounding box center [767, 37] width 88 height 21
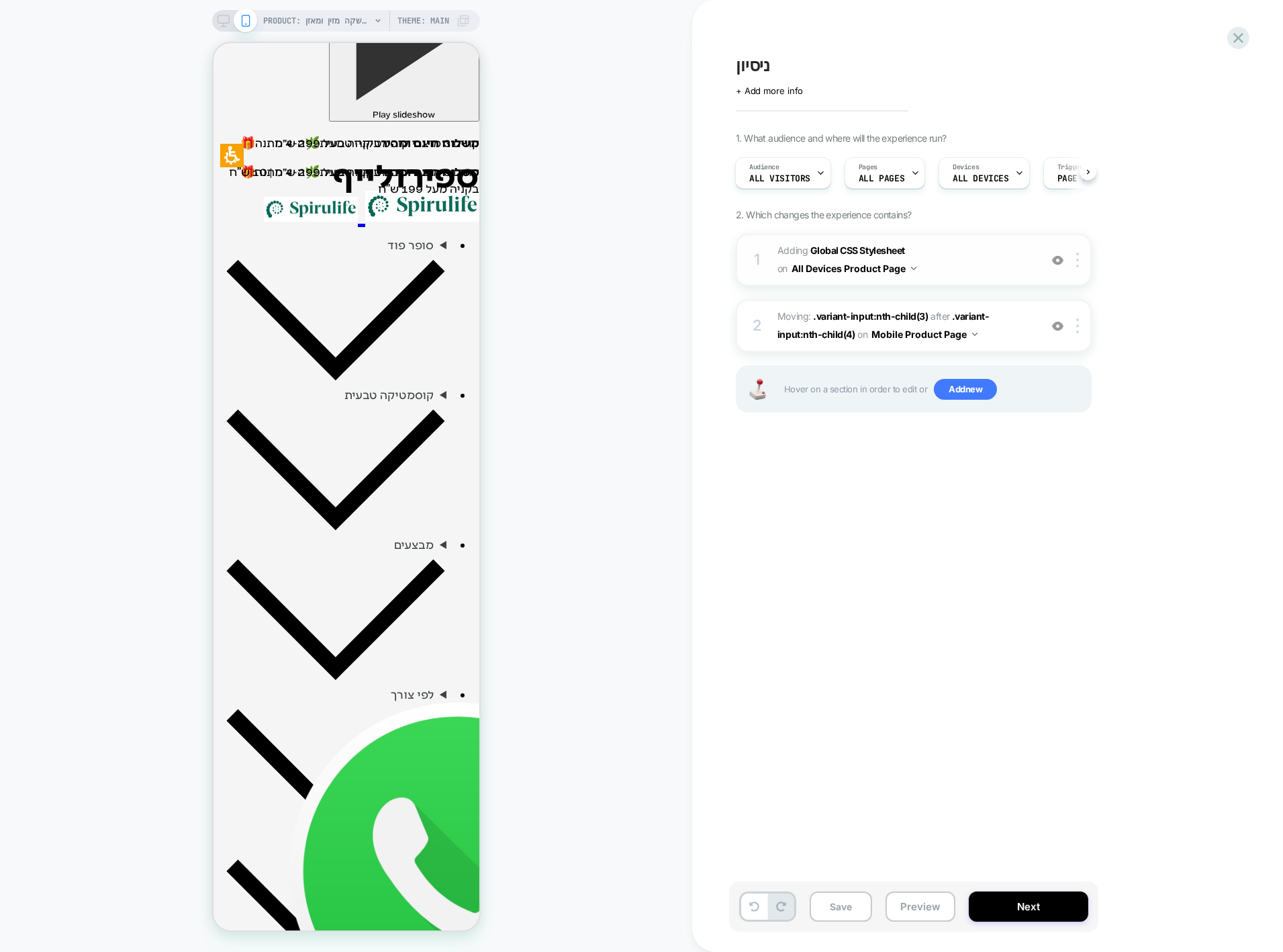
click at [875, 268] on button "All Devices Product Page" at bounding box center [854, 268] width 125 height 20
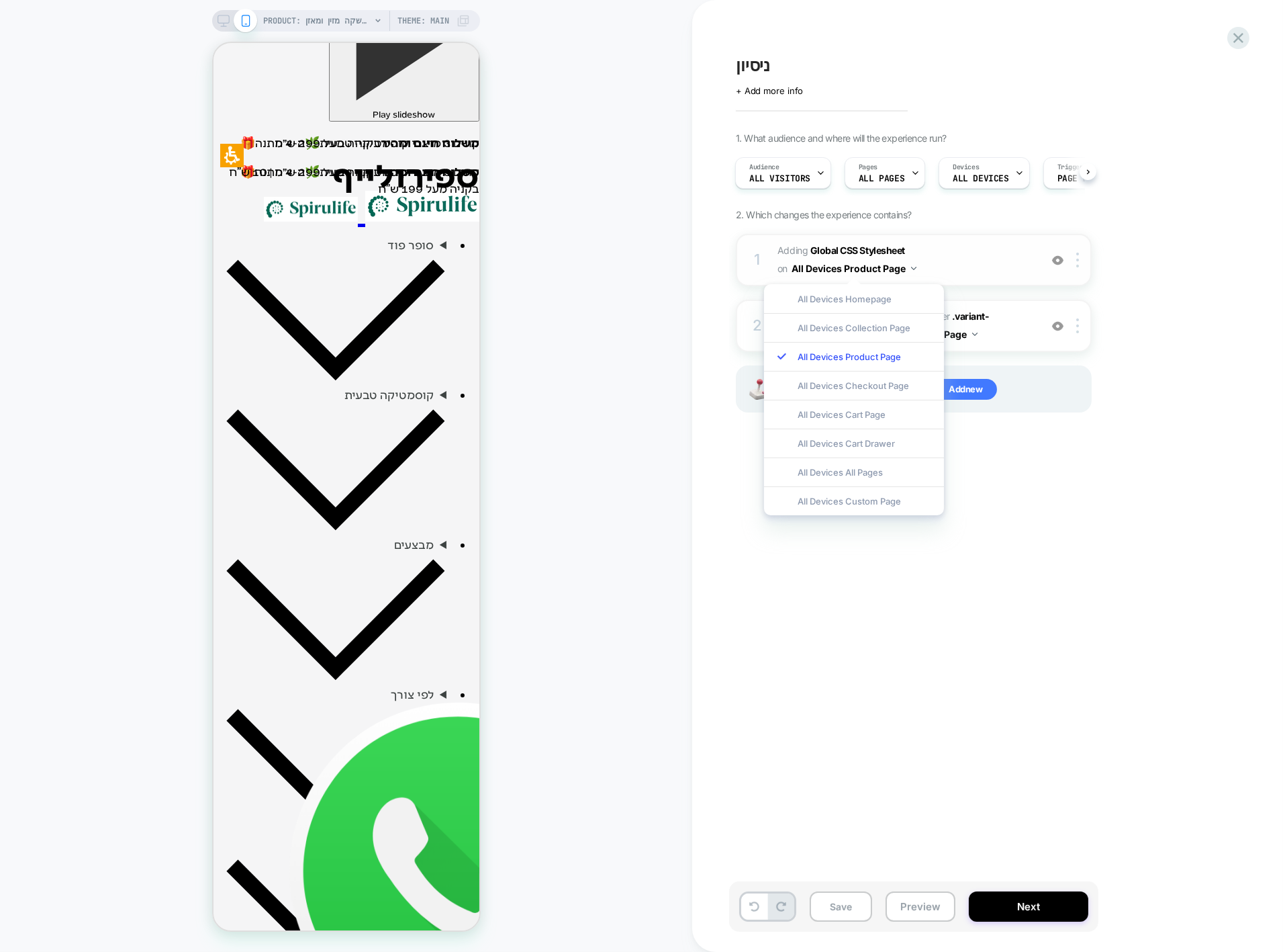
click at [875, 268] on button "All Devices Product Page" at bounding box center [854, 268] width 125 height 20
click at [913, 268] on img at bounding box center [914, 268] width 5 height 3
click at [1178, 218] on div "1. What audience and where will the experience run? Audience All Visitors Pages…" at bounding box center [981, 289] width 491 height 314
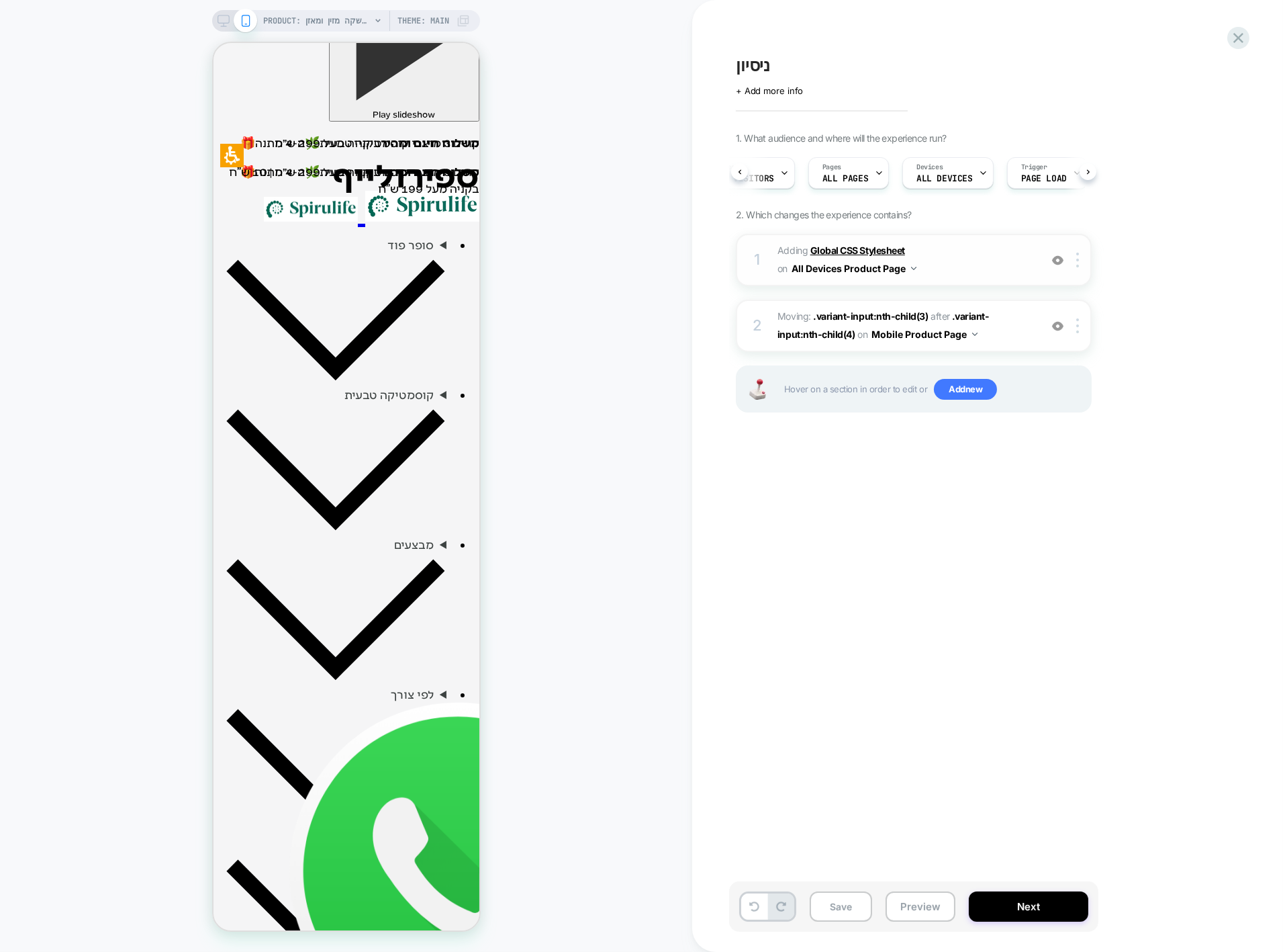
scroll to position [0, 0]
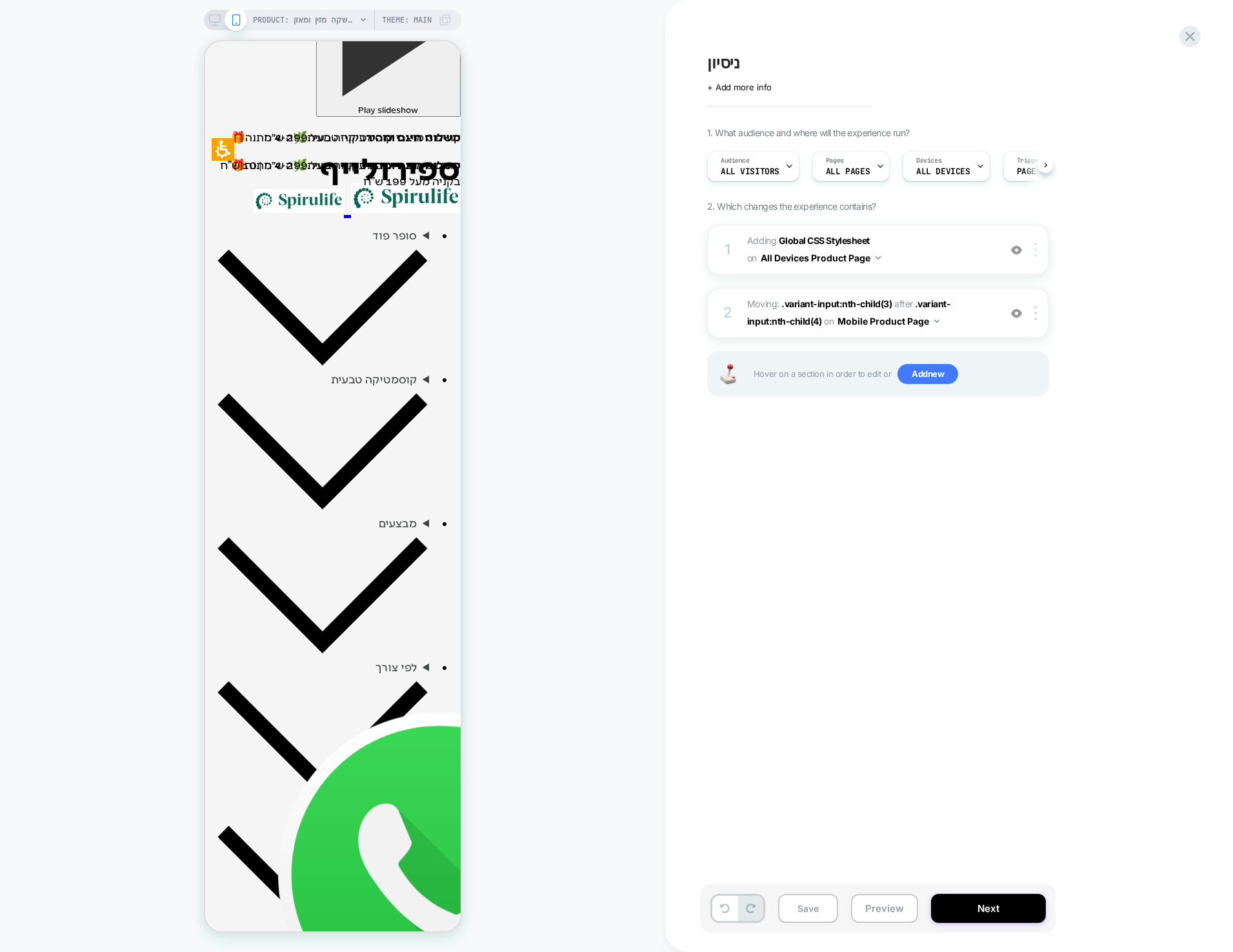
click at [1033, 248] on div at bounding box center [1038, 249] width 21 height 14
click at [1128, 495] on div "ניסיון Click to edit experience details + Add more info 1. What audience and wh…" at bounding box center [942, 476] width 484 height 926
click at [866, 160] on div "Pages ALL PAGES" at bounding box center [848, 166] width 70 height 29
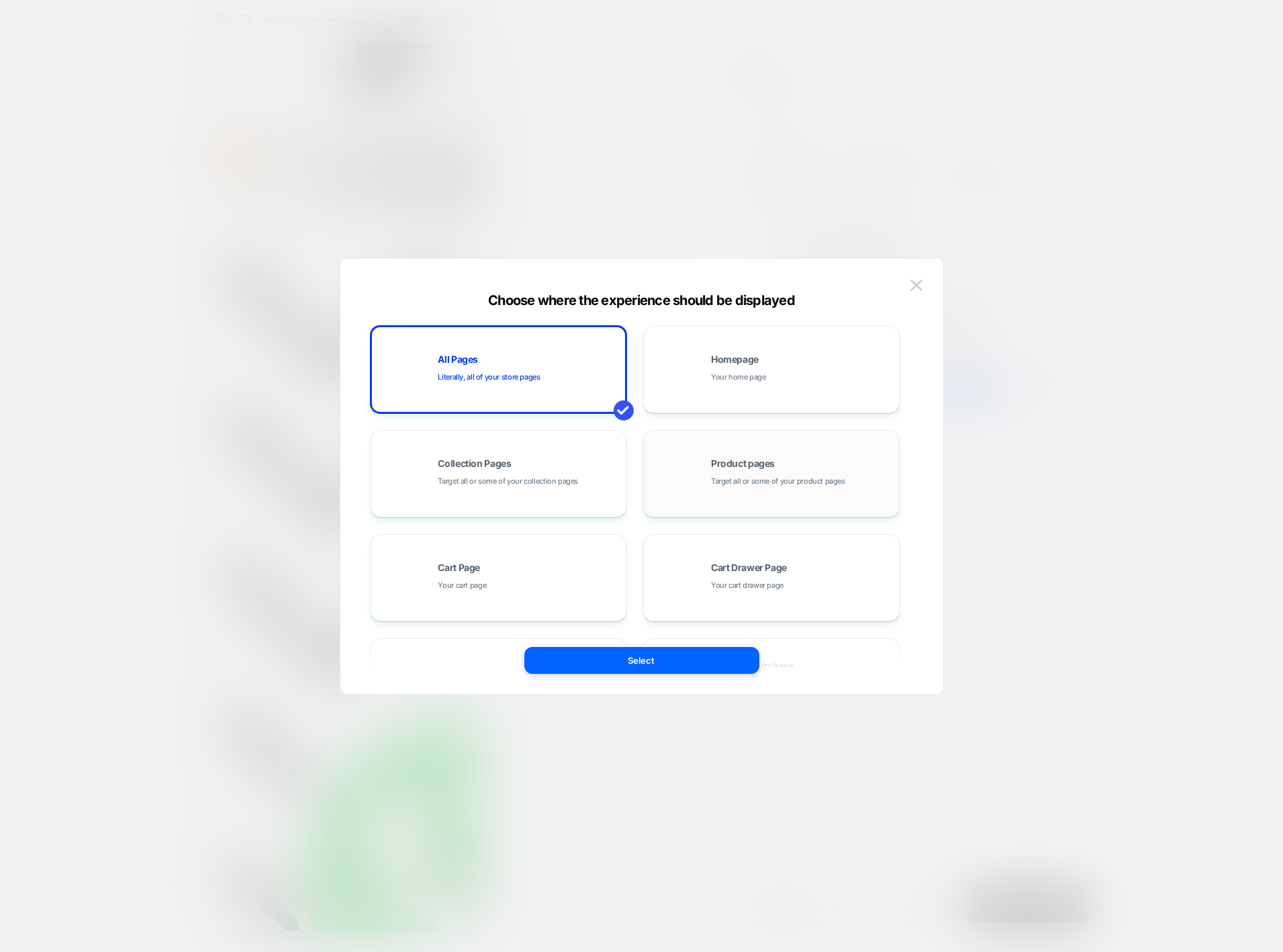
click at [754, 459] on span "Product pages" at bounding box center [743, 463] width 63 height 9
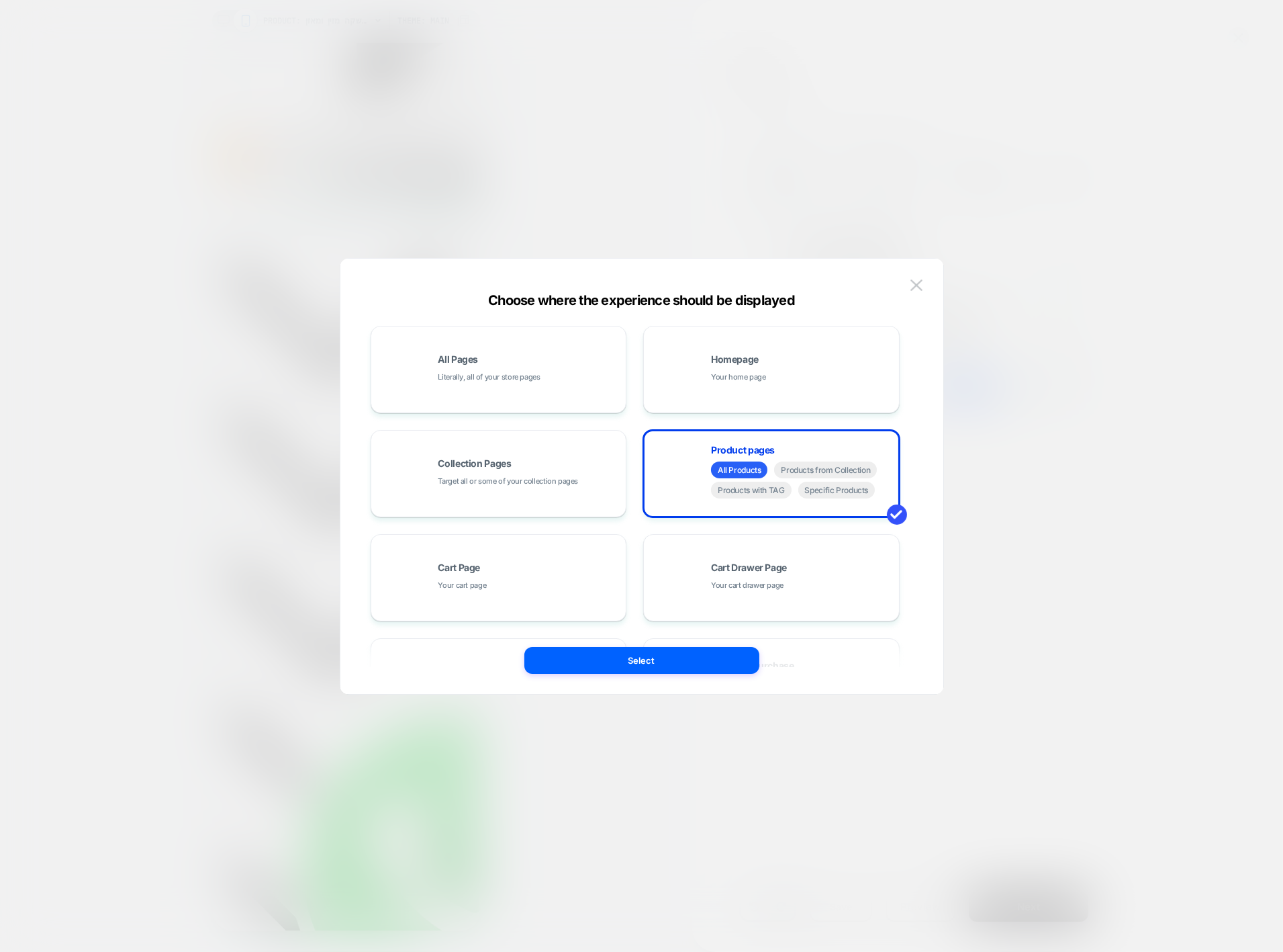
click at [607, 307] on div "Choose where the experience should be displayed" at bounding box center [642, 300] width 603 height 16
click at [844, 491] on span "Specific Products" at bounding box center [837, 490] width 77 height 17
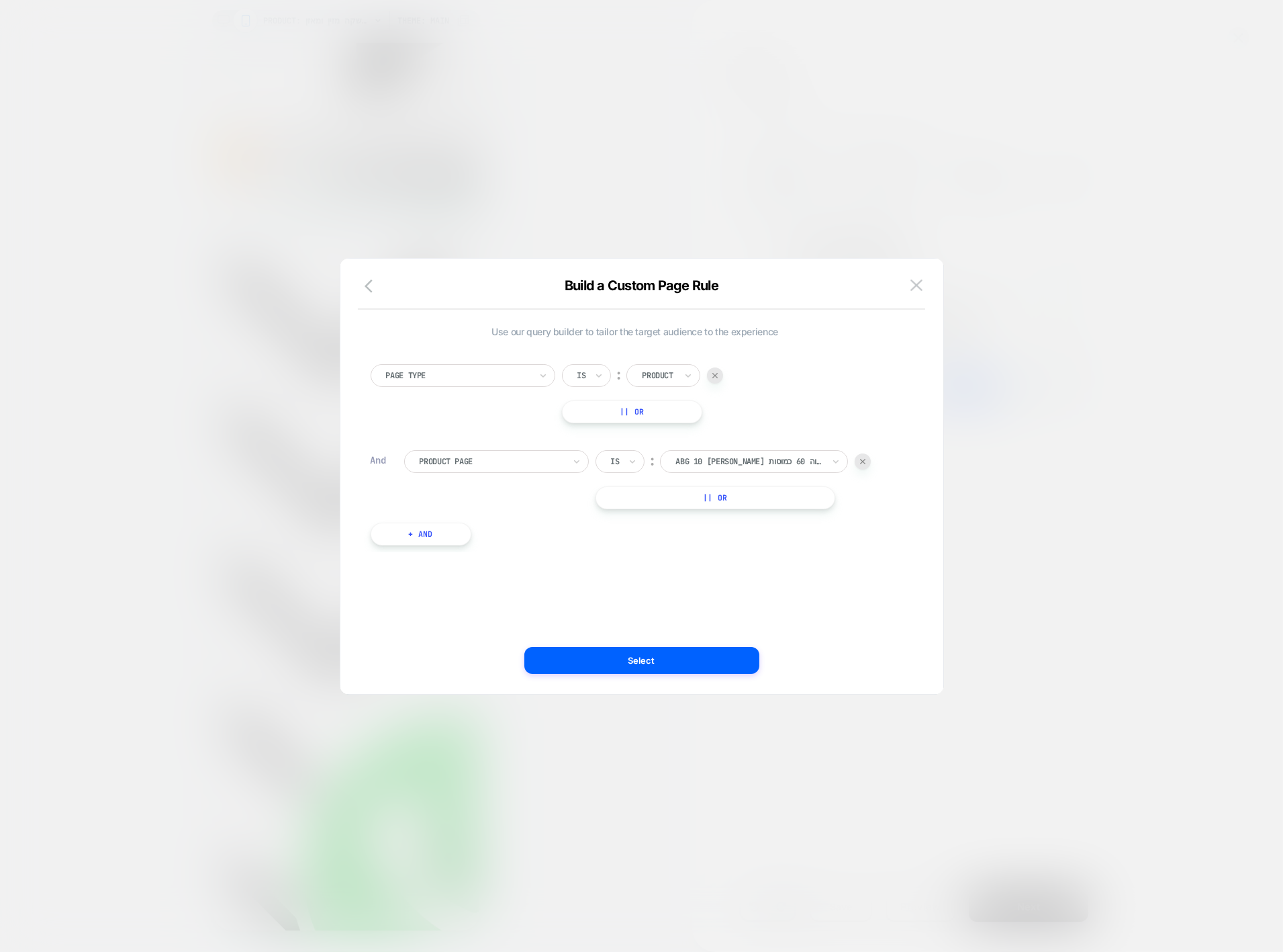
click at [744, 501] on button "|| Or" at bounding box center [716, 497] width 240 height 23
click at [788, 448] on div "Page Type Is ︰ Product || Or And Product Page Is ︰ abg 10 שום שחור מותסס בריכוז…" at bounding box center [635, 466] width 543 height 244
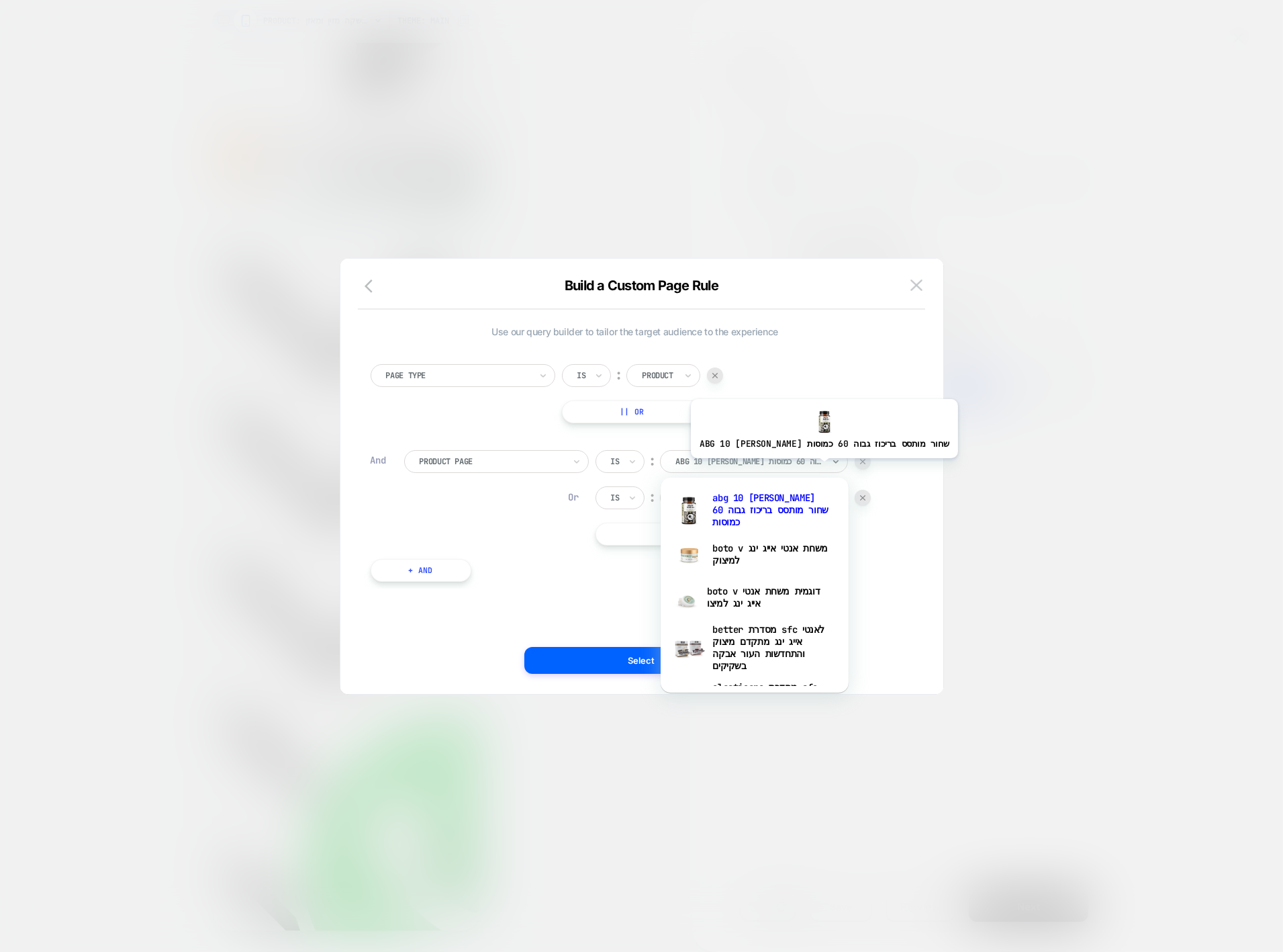
click at [787, 468] on div "abg 10 שום שחור מותסס בריכוז גבוה 60 כמוסות" at bounding box center [754, 461] width 188 height 23
click at [900, 479] on div "Page Type Is ︰ Product || Or And Product Page Is ︰ option abg 10 שום שחור מותסס…" at bounding box center [635, 466] width 543 height 244
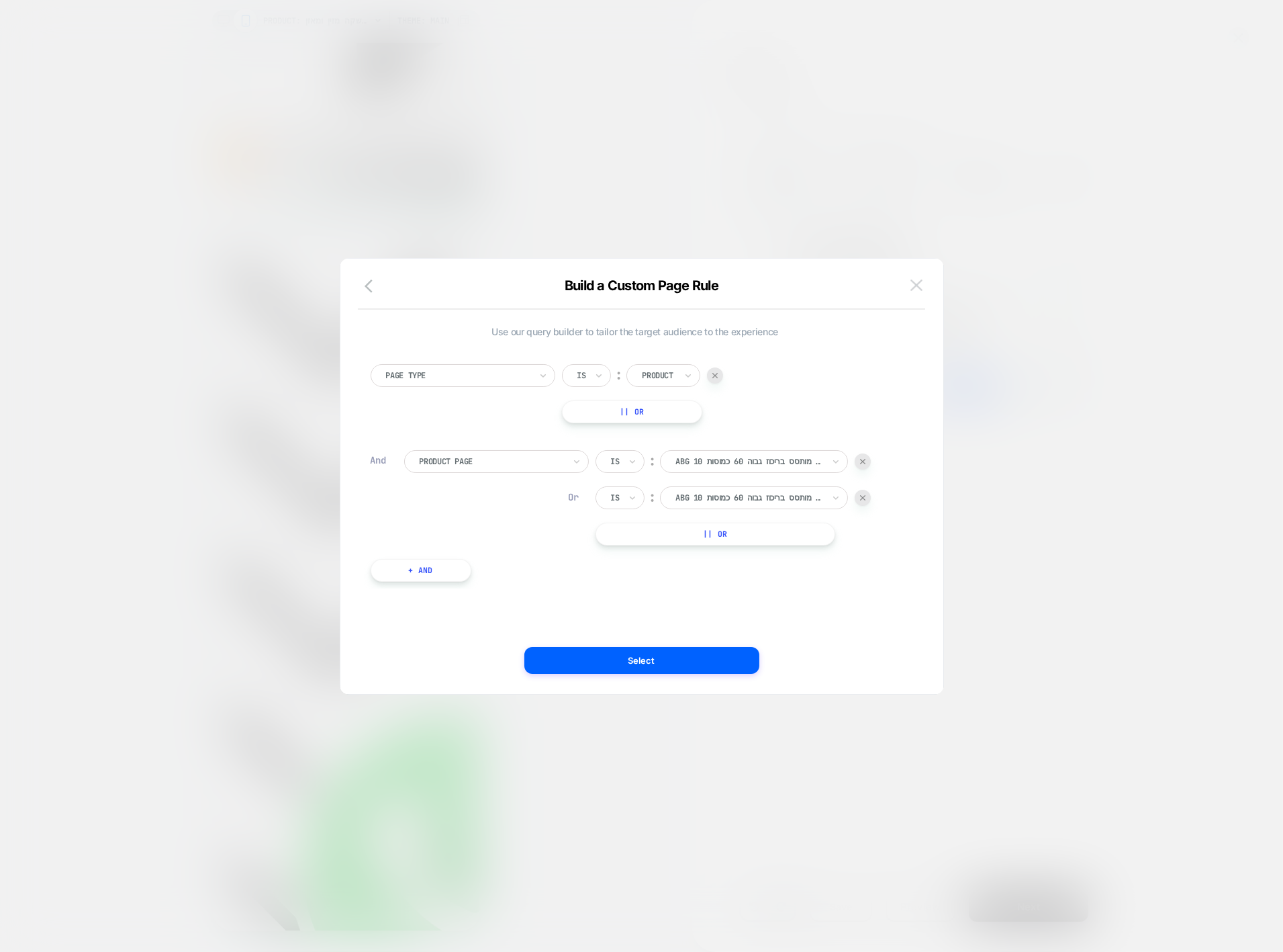
click at [918, 283] on img at bounding box center [917, 285] width 12 height 11
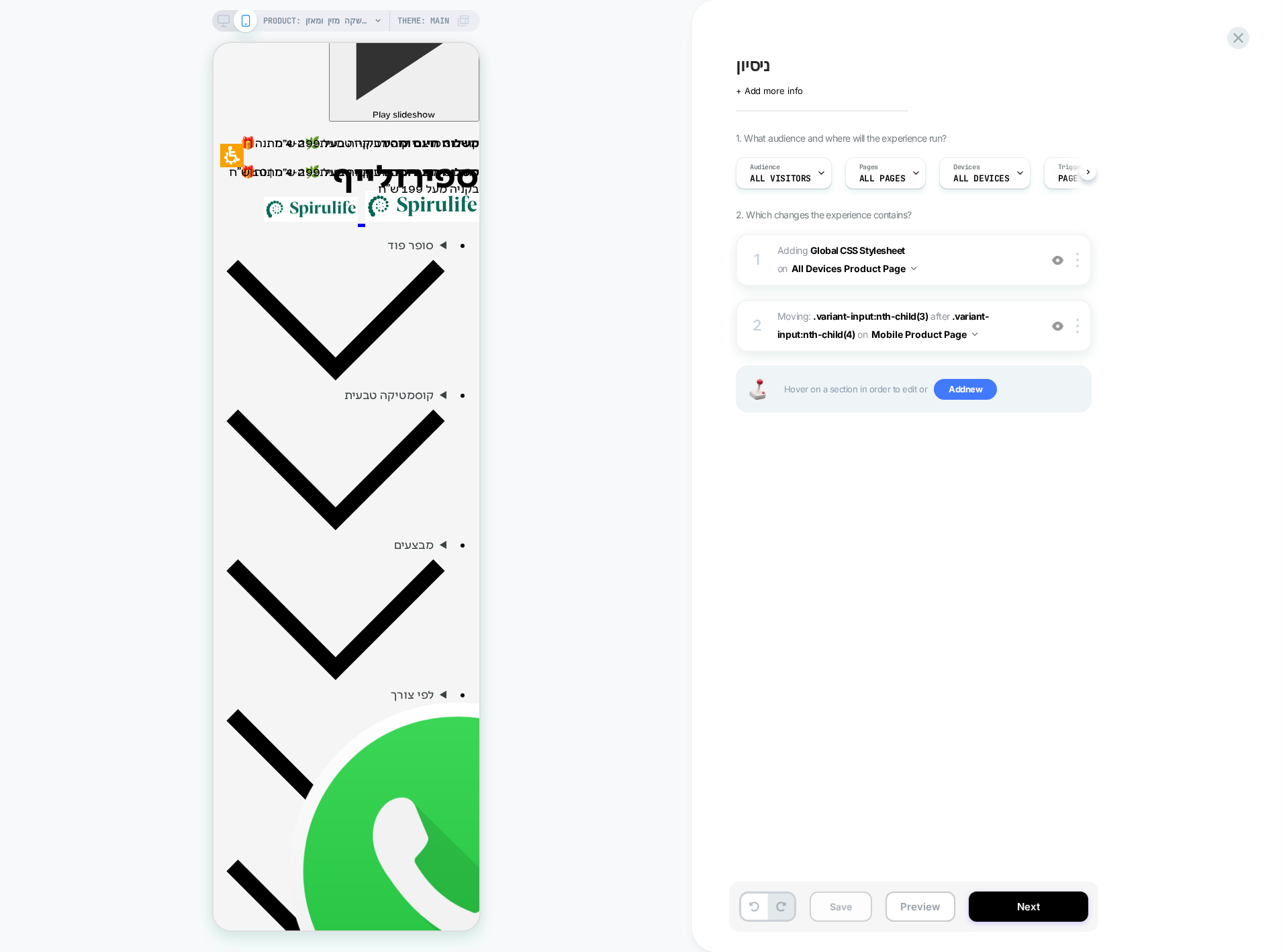
click at [835, 900] on button "Save" at bounding box center [840, 906] width 63 height 30
